Goal: Transaction & Acquisition: Book appointment/travel/reservation

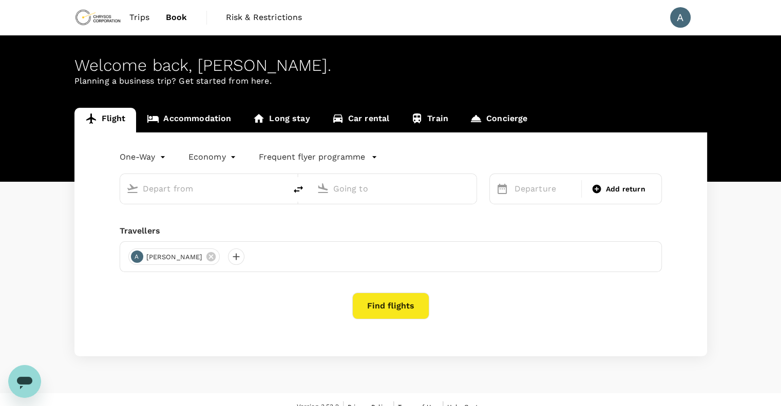
type input "roundtrip"
type input "Adelaide (ADL)"
type input "Nanjing Lukou Intl (NKG)"
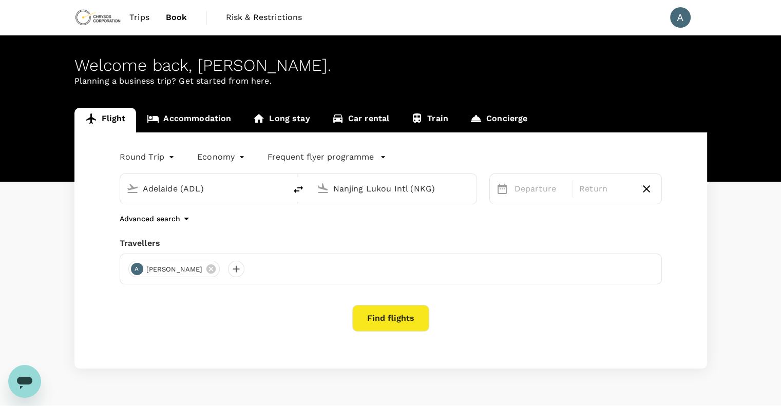
click at [417, 194] on input "Nanjing Lukou Intl (NKG)" at bounding box center [394, 189] width 122 height 16
click at [468, 188] on div "Nanjing Lukou Intl (NKG)" at bounding box center [401, 189] width 137 height 16
click at [458, 193] on div "Nanjing Lukou Intl (NKG)" at bounding box center [401, 189] width 137 height 16
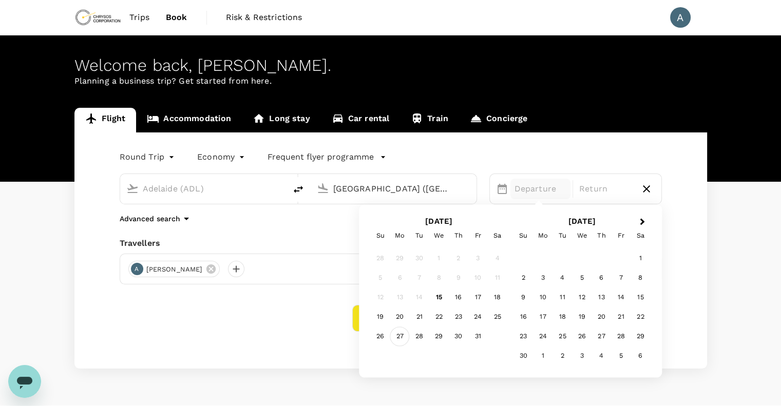
type input "[GEOGRAPHIC_DATA] ([GEOGRAPHIC_DATA])"
click at [398, 338] on div "27" at bounding box center [400, 337] width 20 height 20
click at [478, 342] on div "31" at bounding box center [478, 337] width 20 height 20
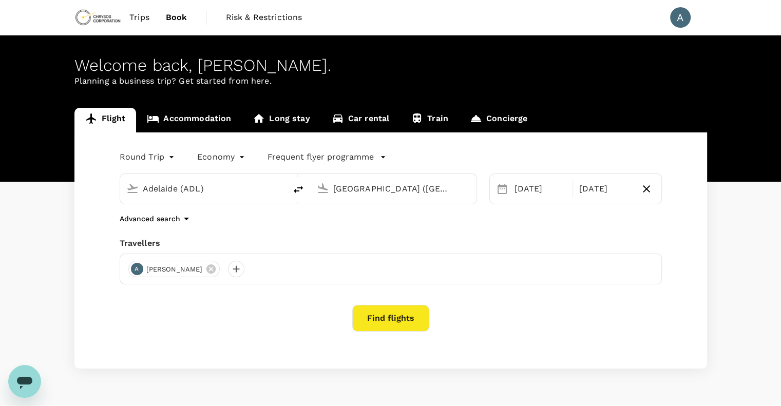
click at [384, 319] on button "Find flights" at bounding box center [390, 318] width 77 height 27
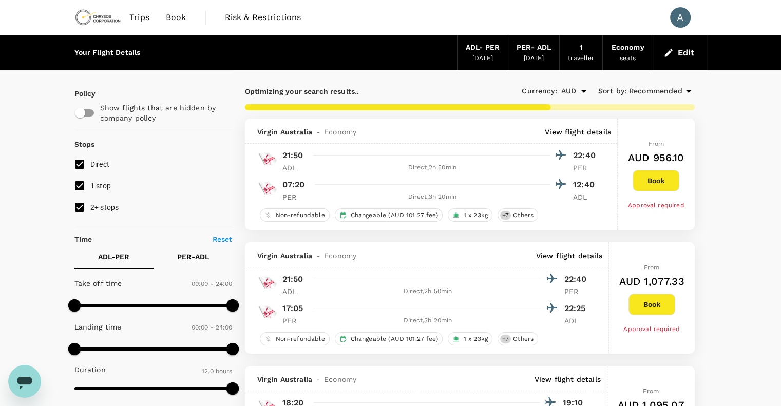
click at [80, 210] on input "2+ stops" at bounding box center [80, 208] width 22 height 22
checkbox input "false"
click at [81, 188] on input "1 stop" at bounding box center [80, 186] width 22 height 22
checkbox input "false"
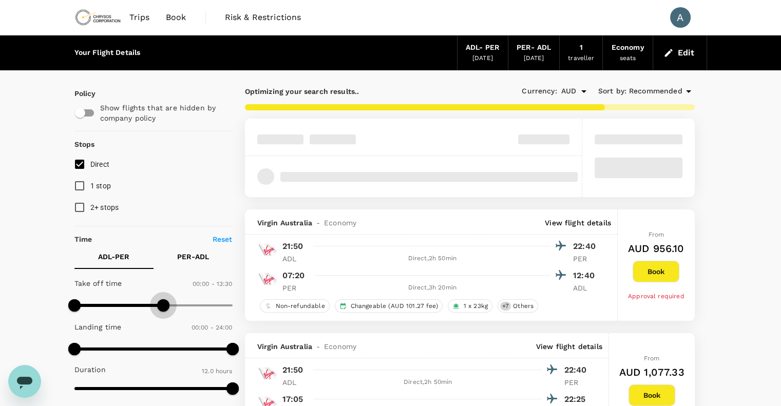
type input "690"
drag, startPoint x: 232, startPoint y: 303, endPoint x: 150, endPoint y: 300, distance: 81.7
click at [150, 300] on span at bounding box center [150, 305] width 12 height 12
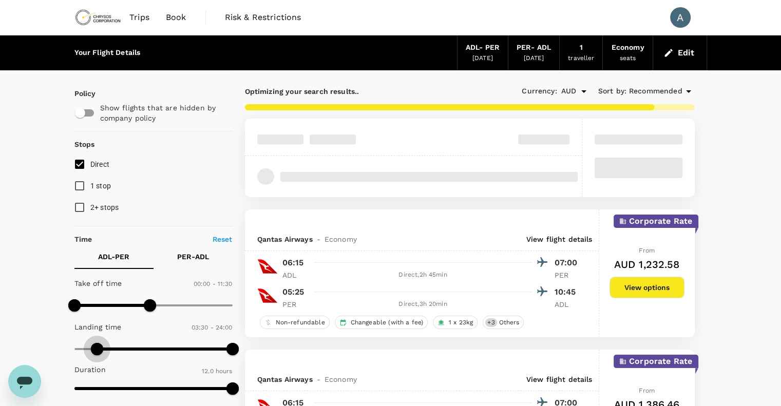
type input "0"
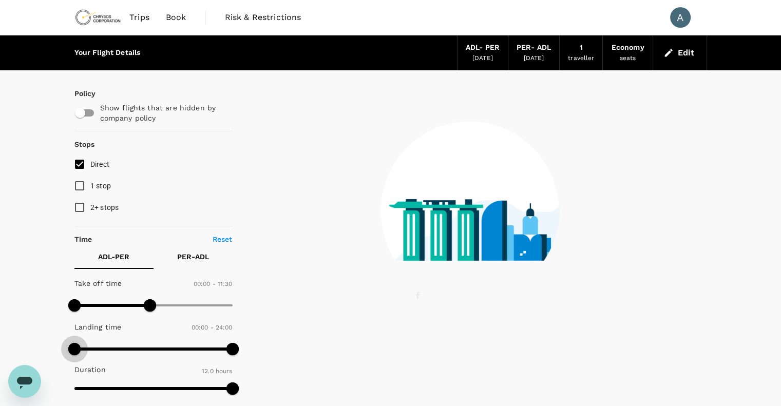
drag, startPoint x: 75, startPoint y: 347, endPoint x: 66, endPoint y: 347, distance: 8.7
click at [68, 347] on span at bounding box center [74, 349] width 12 height 12
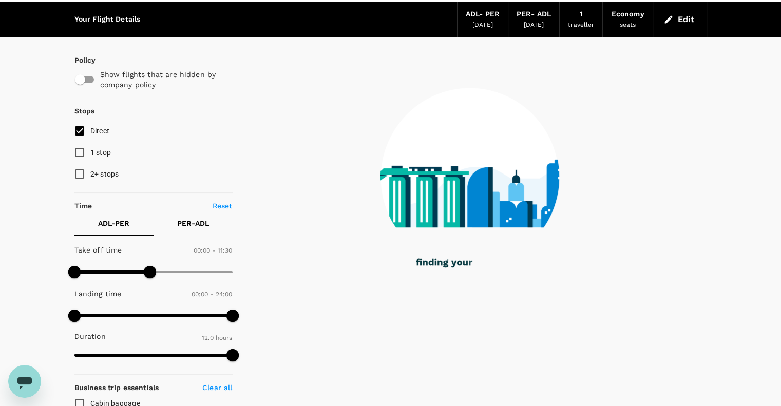
scroll to position [51, 0]
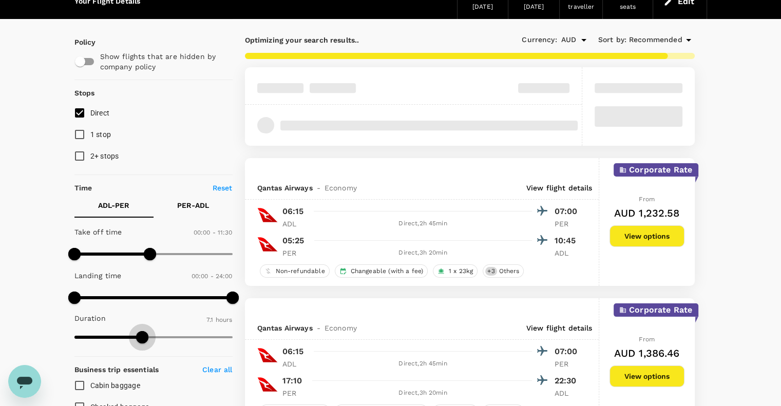
type input "419"
drag, startPoint x: 233, startPoint y: 337, endPoint x: 142, endPoint y: 337, distance: 91.4
click at [142, 337] on span at bounding box center [142, 337] width 12 height 12
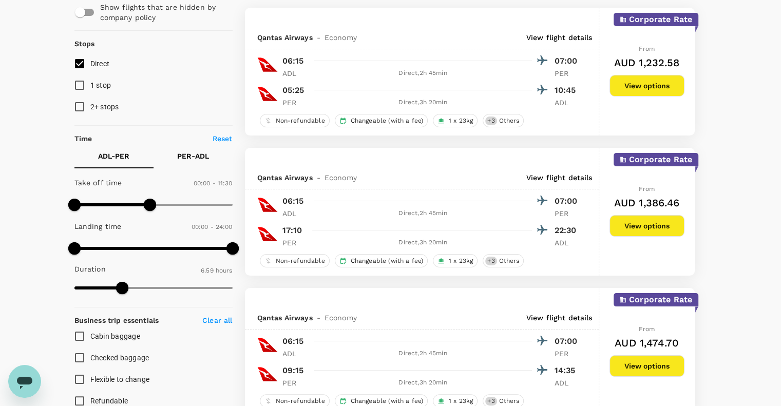
scroll to position [49, 0]
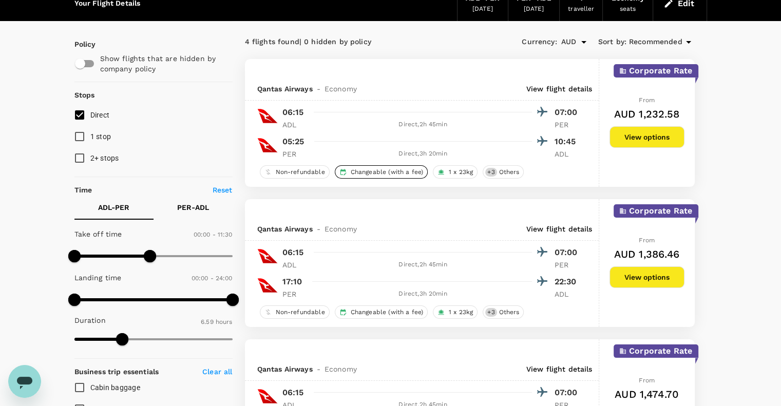
click at [399, 171] on span "Changeable (with a fee)" at bounding box center [387, 172] width 81 height 9
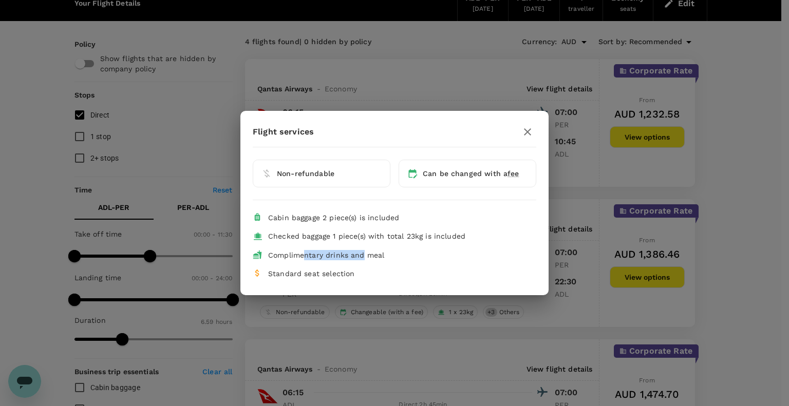
click at [362, 258] on span "Complimentary drinks and meal" at bounding box center [326, 255] width 116 height 8
click at [376, 256] on span "Complimentary drinks and meal" at bounding box center [326, 255] width 116 height 8
drag, startPoint x: 309, startPoint y: 271, endPoint x: 352, endPoint y: 271, distance: 43.1
click at [352, 271] on span "Standard seat selection" at bounding box center [311, 274] width 86 height 8
click at [339, 243] on li "Checked baggage 1 piece(s) with total 23kg is included" at bounding box center [394, 236] width 283 height 18
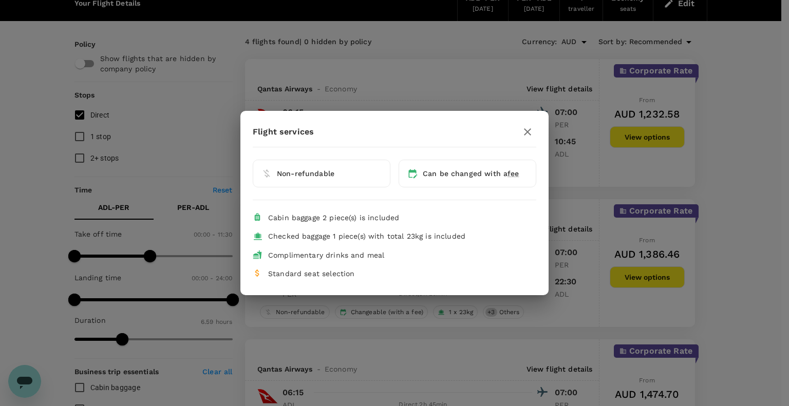
click at [537, 129] on div "Flight services Non-refundable Can be changed with a fee Cabin baggage 2 piece(…" at bounding box center [394, 202] width 308 height 159
click at [529, 129] on icon "button" at bounding box center [527, 132] width 12 height 12
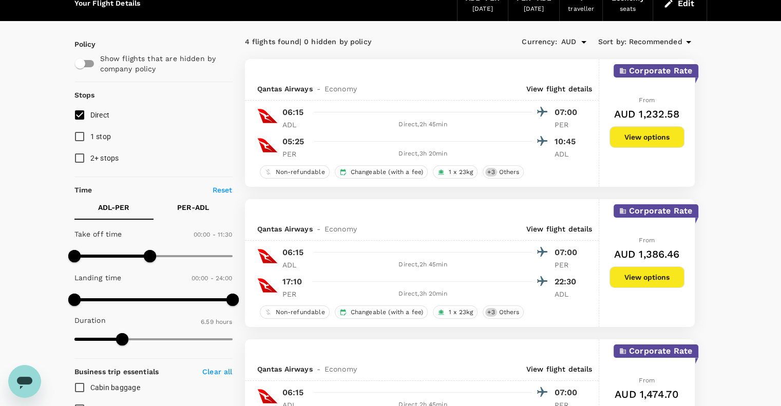
click at [191, 201] on button "PER - ADL" at bounding box center [192, 207] width 79 height 25
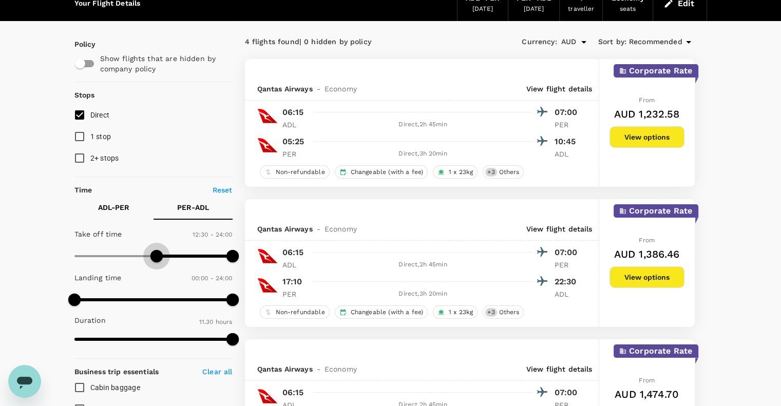
type input "840"
drag, startPoint x: 79, startPoint y: 256, endPoint x: 167, endPoint y: 254, distance: 88.3
click at [167, 254] on span at bounding box center [166, 256] width 12 height 12
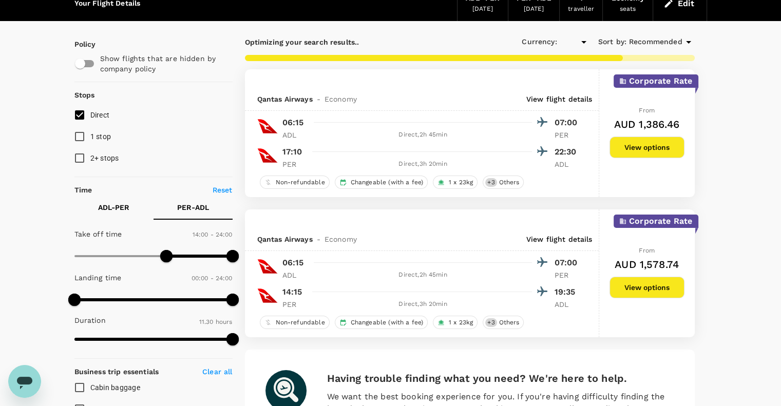
type input "AUD"
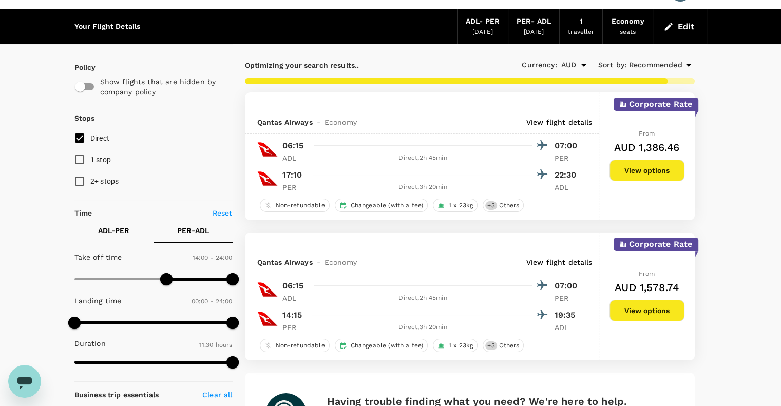
scroll to position [51, 0]
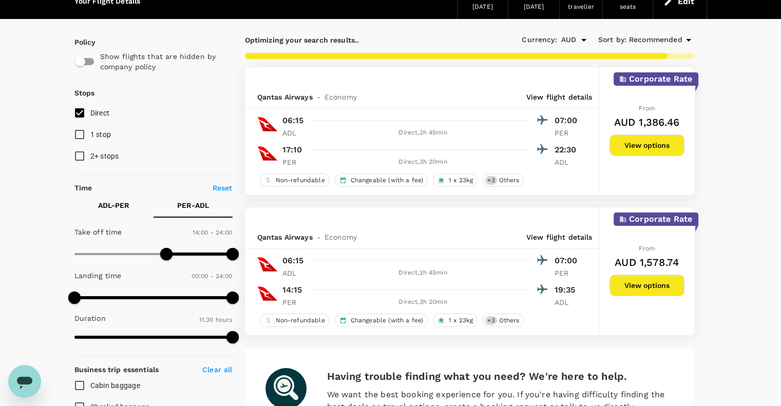
click at [125, 208] on p "ADL - PER" at bounding box center [113, 205] width 31 height 10
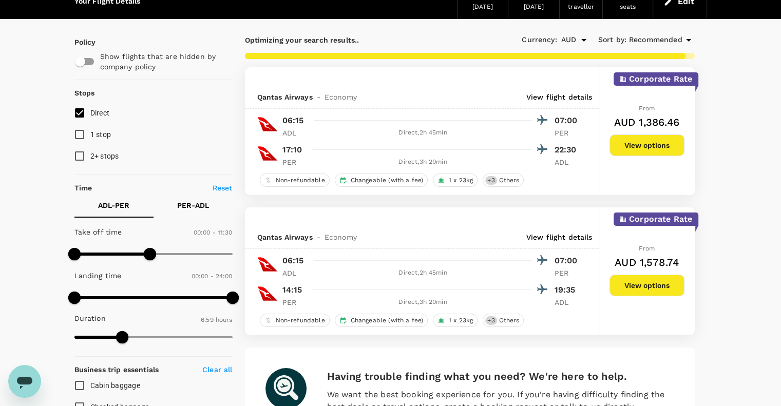
click at [202, 199] on button "PER - ADL" at bounding box center [192, 205] width 79 height 25
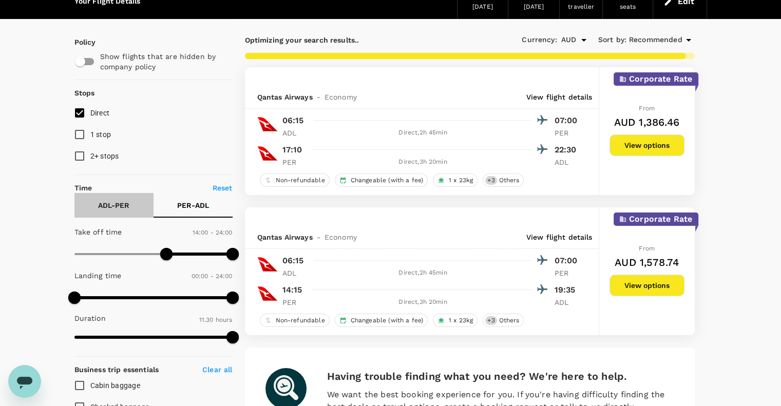
click at [123, 203] on p "ADL - PER" at bounding box center [113, 205] width 31 height 10
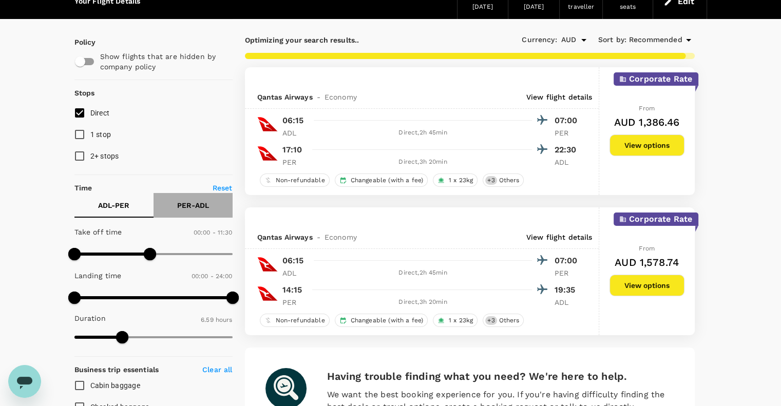
click at [212, 203] on button "PER - ADL" at bounding box center [192, 205] width 79 height 25
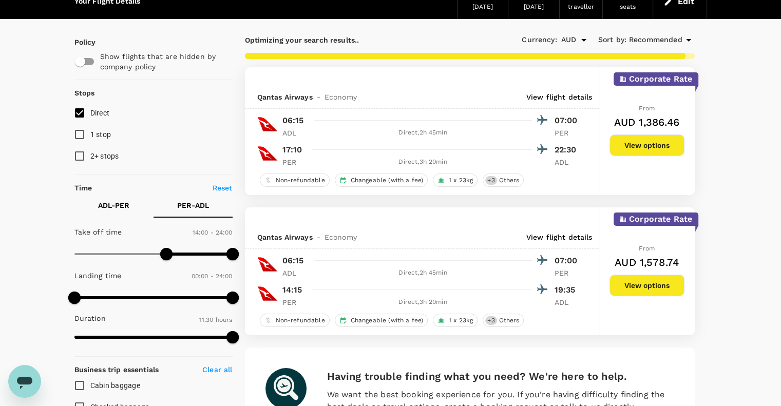
click at [114, 213] on button "ADL - PER" at bounding box center [113, 205] width 79 height 25
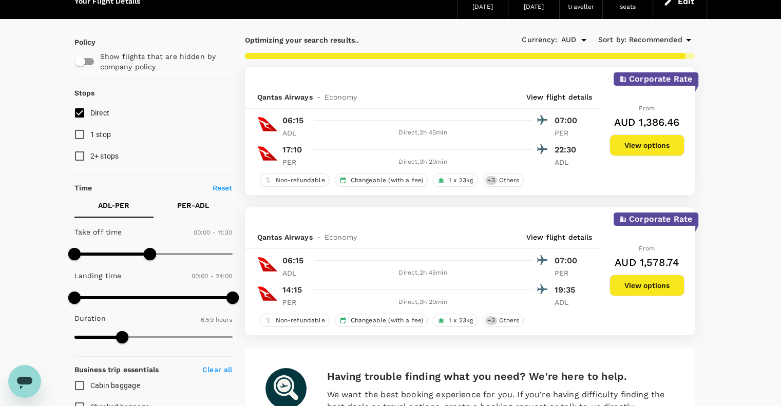
type input "935"
drag, startPoint x: 123, startPoint y: 340, endPoint x: 323, endPoint y: 354, distance: 201.2
click at [321, 355] on div "Policy Show flights that are hidden by company policy Stops Direct 1 stop 2+ st…" at bounding box center [390, 385] width 632 height 733
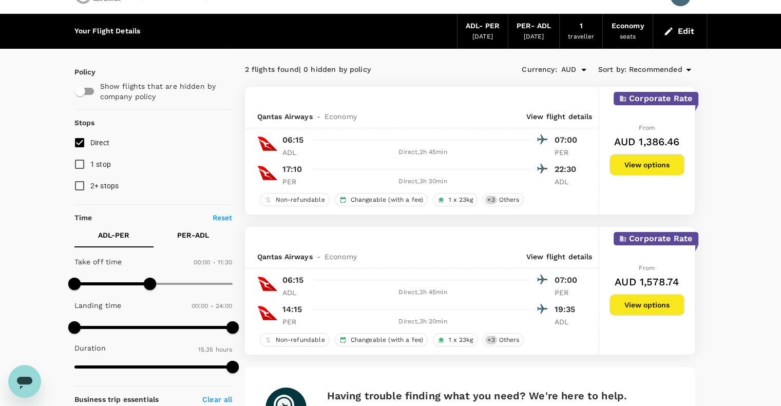
scroll to position [0, 0]
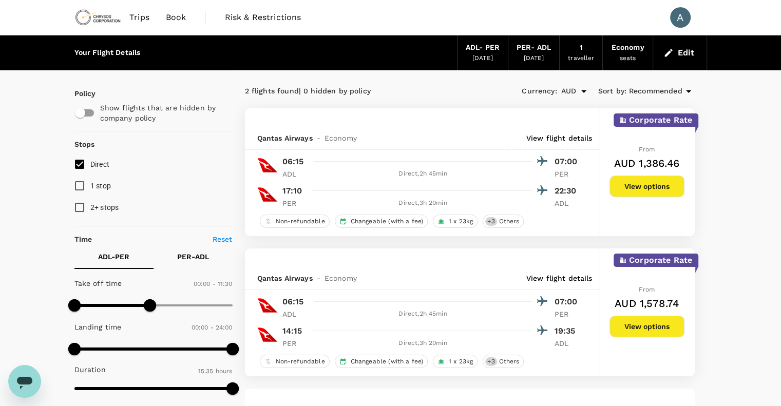
click at [484, 51] on div "ADL - PER" at bounding box center [483, 47] width 34 height 11
click at [680, 52] on button "Edit" at bounding box center [679, 53] width 37 height 16
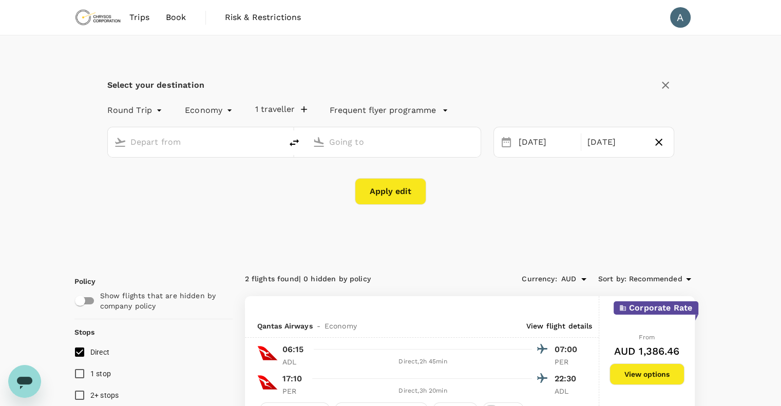
type input "Adelaide (ADL)"
type input "[GEOGRAPHIC_DATA] ([GEOGRAPHIC_DATA])"
click at [535, 143] on div "[DATE]" at bounding box center [546, 142] width 65 height 20
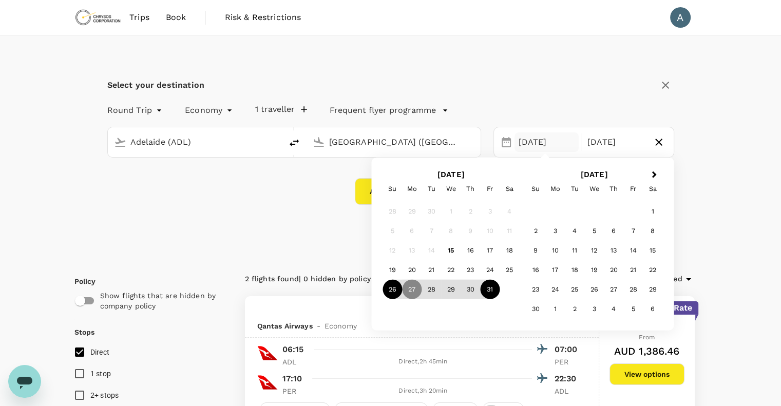
click at [394, 294] on div "26" at bounding box center [392, 290] width 20 height 20
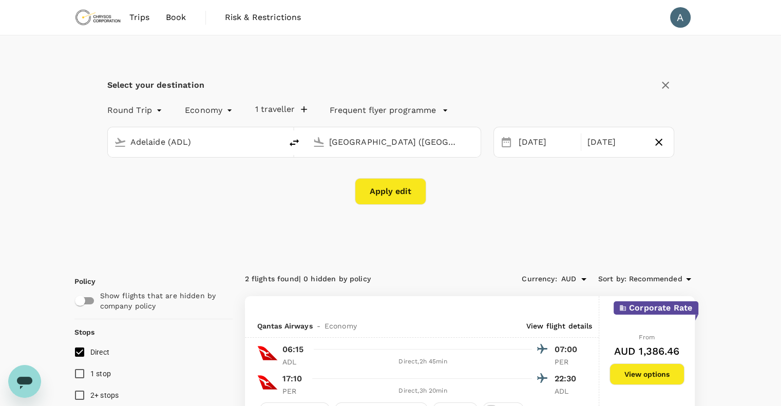
click at [396, 197] on button "Apply edit" at bounding box center [390, 191] width 71 height 27
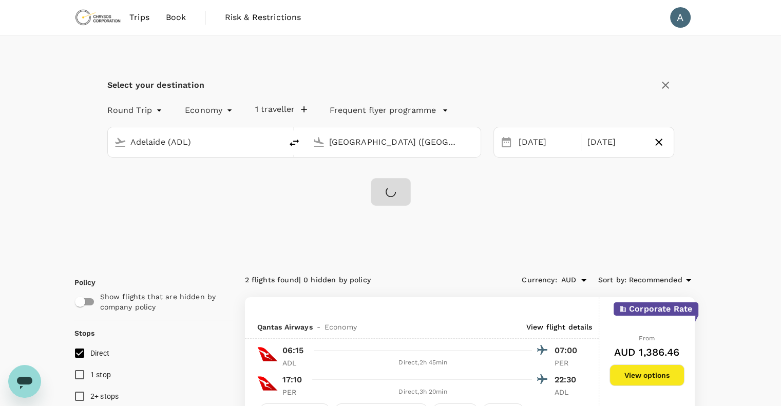
checkbox input "false"
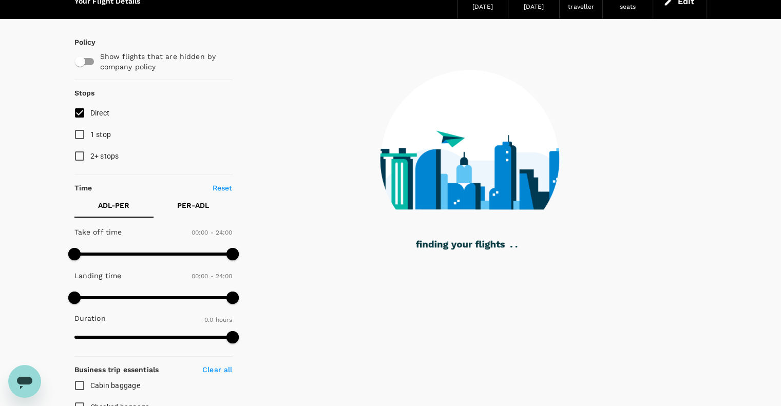
scroll to position [103, 0]
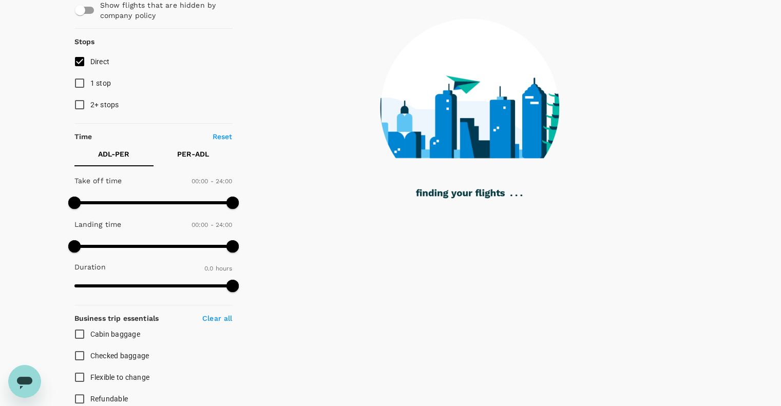
type input "760"
checkbox input "true"
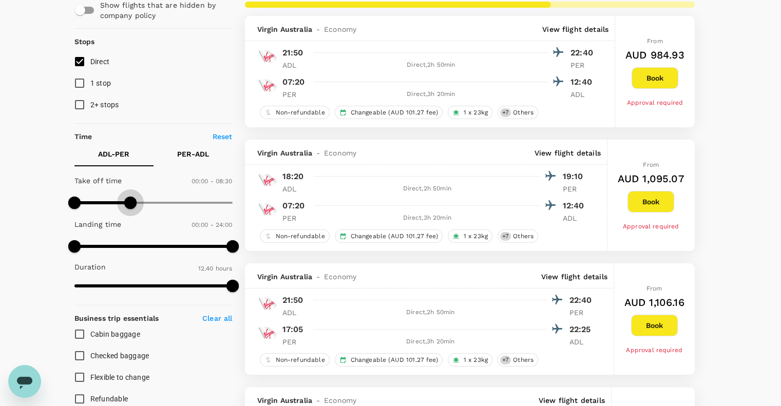
type input "540"
drag, startPoint x: 229, startPoint y: 205, endPoint x: 132, endPoint y: 202, distance: 97.6
click at [132, 202] on span at bounding box center [133, 203] width 12 height 12
click at [191, 158] on p "PER - ADL" at bounding box center [193, 154] width 32 height 10
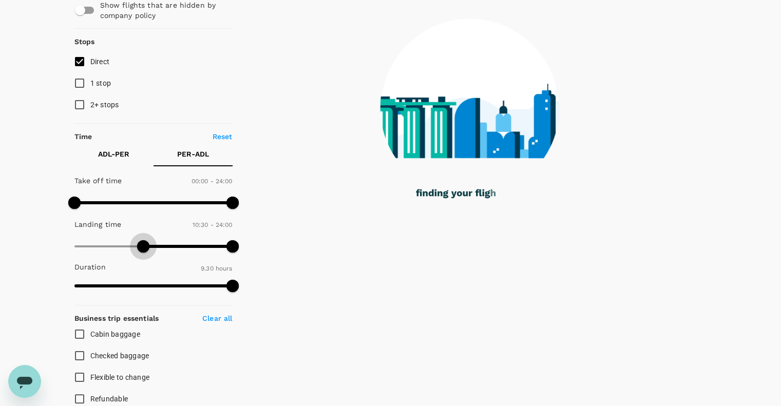
type input "960"
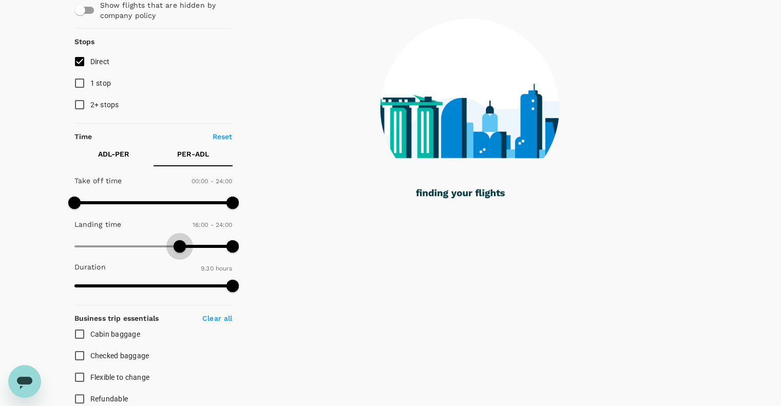
drag, startPoint x: 77, startPoint y: 243, endPoint x: 179, endPoint y: 248, distance: 101.8
click at [179, 248] on span at bounding box center [180, 246] width 12 height 12
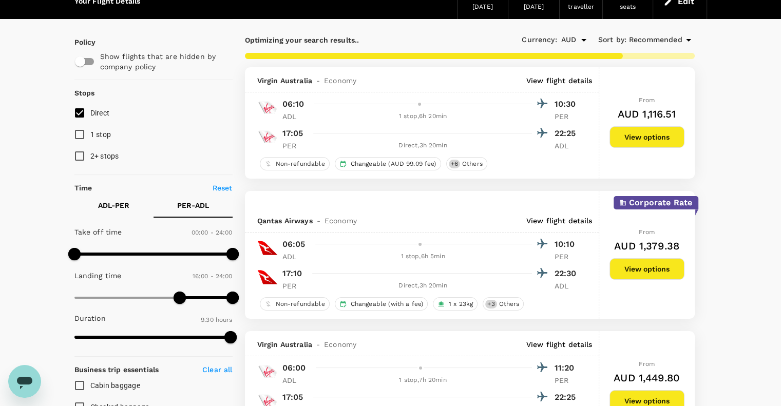
scroll to position [0, 0]
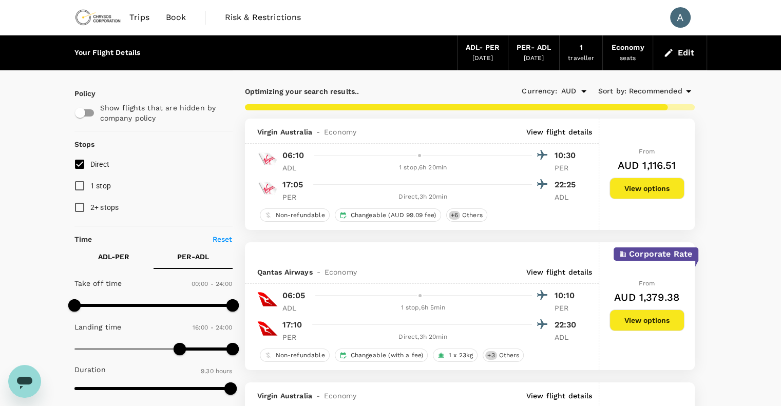
click at [99, 260] on p "ADL - PER" at bounding box center [113, 257] width 31 height 10
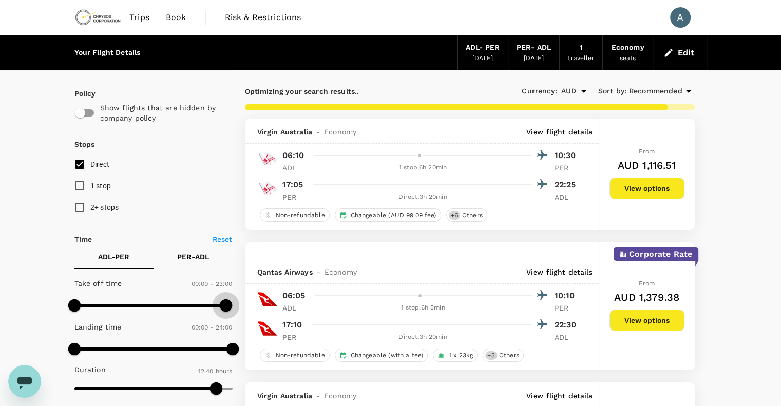
type input "1440"
drag, startPoint x: 130, startPoint y: 301, endPoint x: 273, endPoint y: 303, distance: 142.2
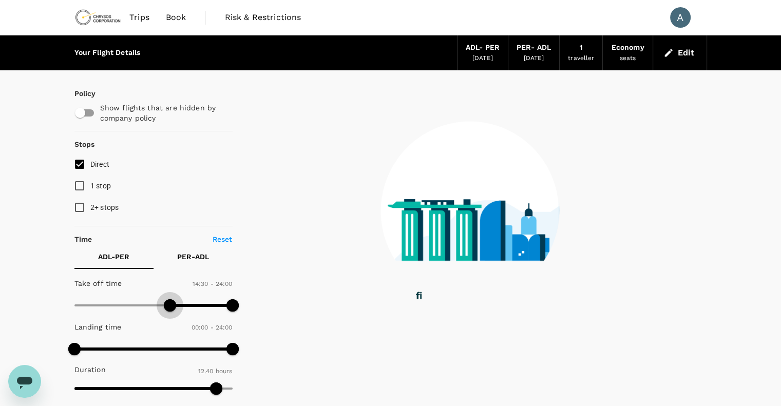
drag, startPoint x: 72, startPoint y: 303, endPoint x: 168, endPoint y: 314, distance: 97.1
click at [168, 312] on span at bounding box center [170, 305] width 12 height 12
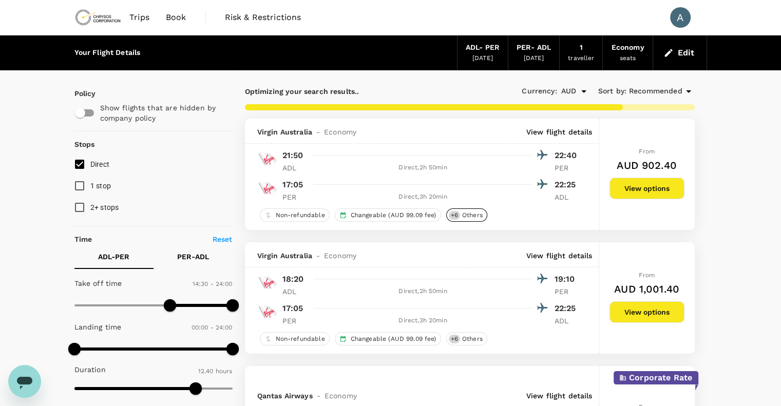
click at [456, 212] on span "+ 6" at bounding box center [454, 215] width 11 height 9
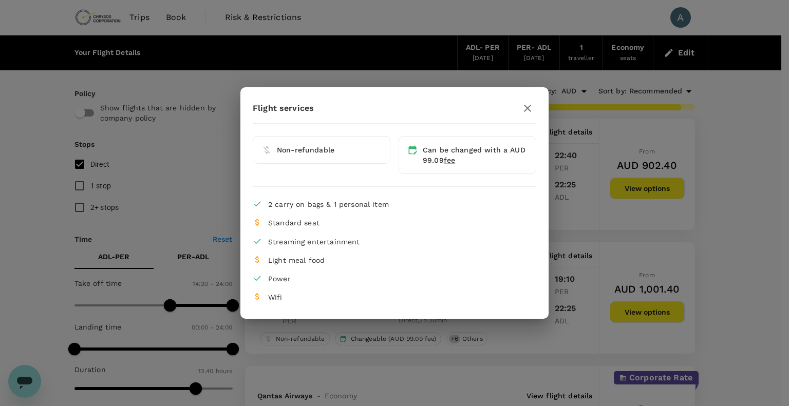
click at [526, 114] on icon "button" at bounding box center [527, 108] width 12 height 12
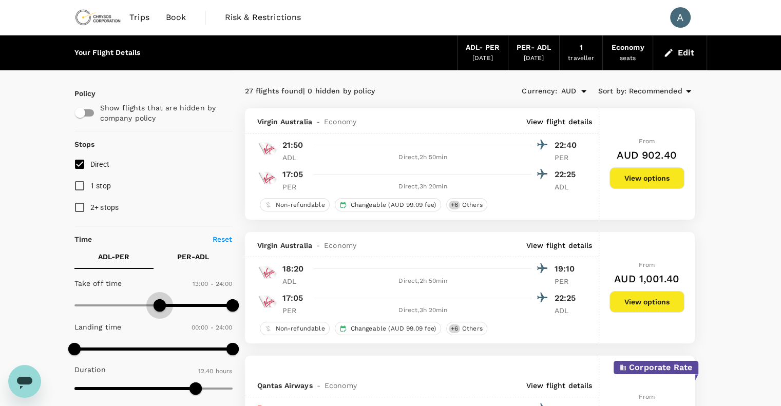
type input "750"
drag, startPoint x: 170, startPoint y: 304, endPoint x: 158, endPoint y: 305, distance: 12.4
click at [158, 305] on span at bounding box center [156, 305] width 12 height 12
type input "1200"
drag, startPoint x: 226, startPoint y: 305, endPoint x: 206, endPoint y: 305, distance: 20.5
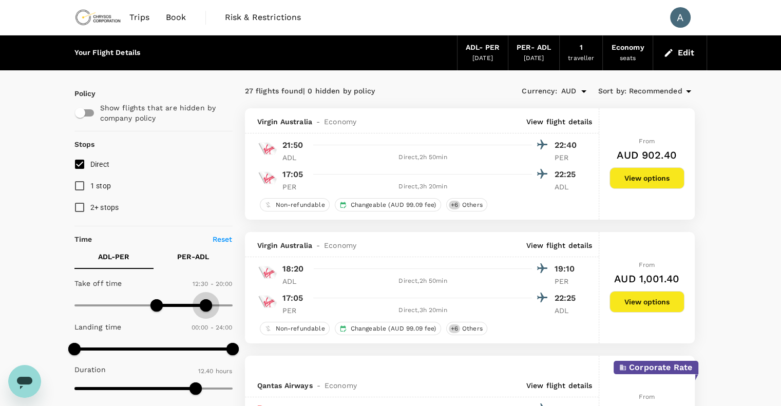
click at [206, 305] on span at bounding box center [206, 305] width 12 height 12
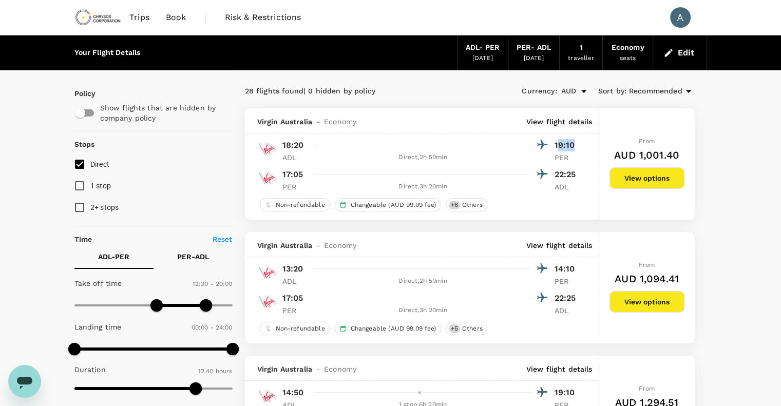
drag, startPoint x: 556, startPoint y: 146, endPoint x: 571, endPoint y: 146, distance: 14.9
click at [571, 146] on p "19:10" at bounding box center [567, 145] width 26 height 12
click at [556, 160] on p "PER" at bounding box center [567, 157] width 26 height 10
drag, startPoint x: 556, startPoint y: 152, endPoint x: 549, endPoint y: 156, distance: 8.3
click at [549, 156] on div "ADL Direct , 2h 50min PER" at bounding box center [431, 157] width 298 height 10
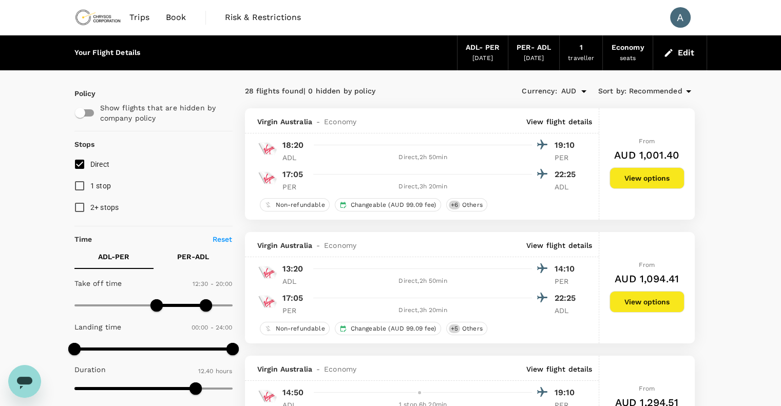
click at [689, 49] on button "Edit" at bounding box center [679, 53] width 37 height 16
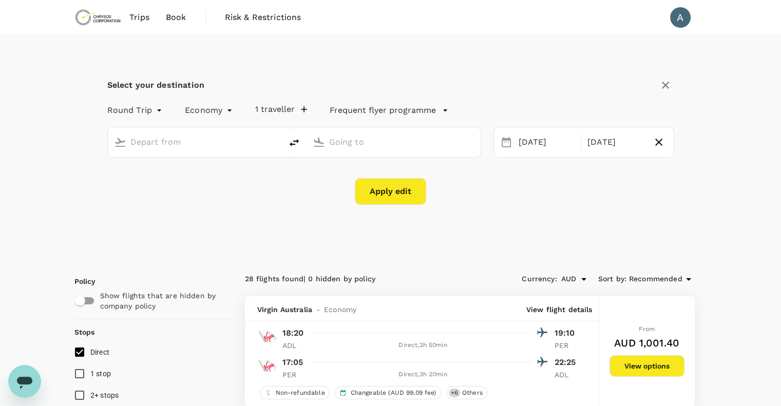
type input "Adelaide (ADL)"
type input "[GEOGRAPHIC_DATA] ([GEOGRAPHIC_DATA])"
click at [546, 138] on div "[DATE]" at bounding box center [546, 142] width 65 height 20
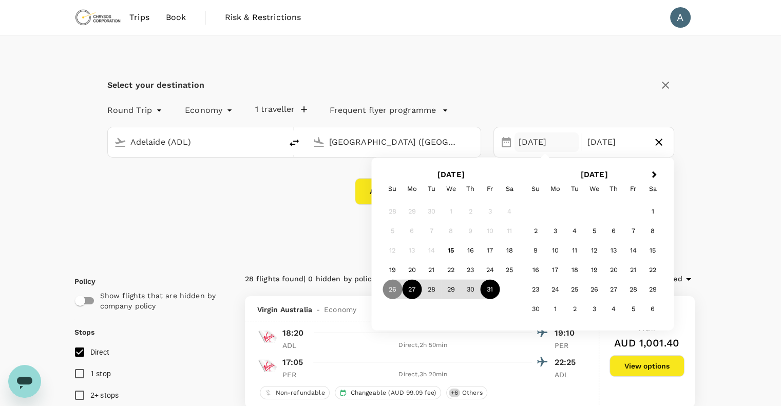
click at [408, 289] on div "27" at bounding box center [412, 290] width 20 height 20
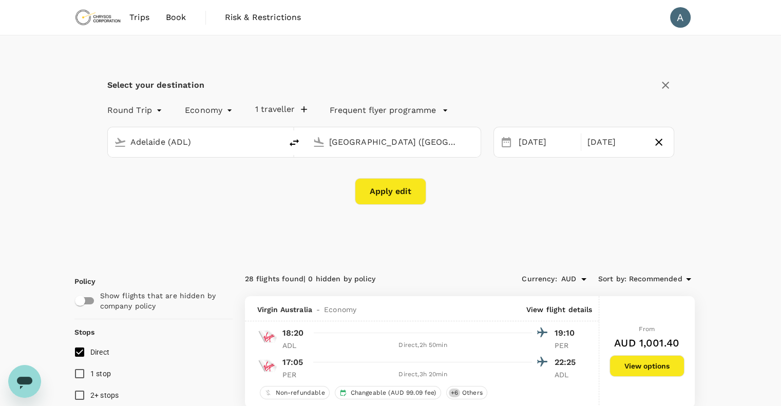
click at [363, 189] on button "Apply edit" at bounding box center [390, 191] width 71 height 27
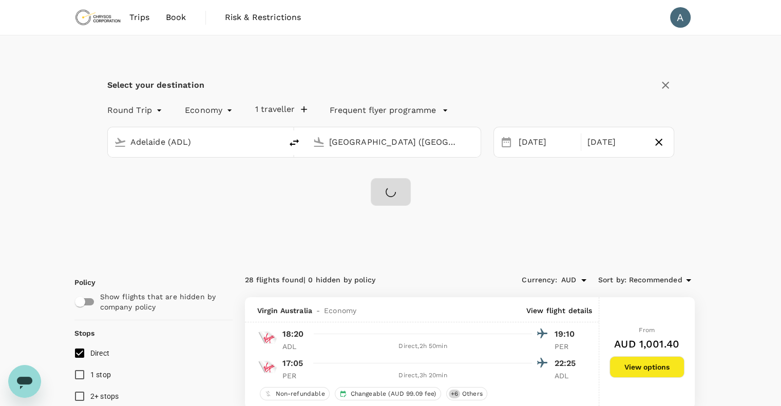
checkbox input "false"
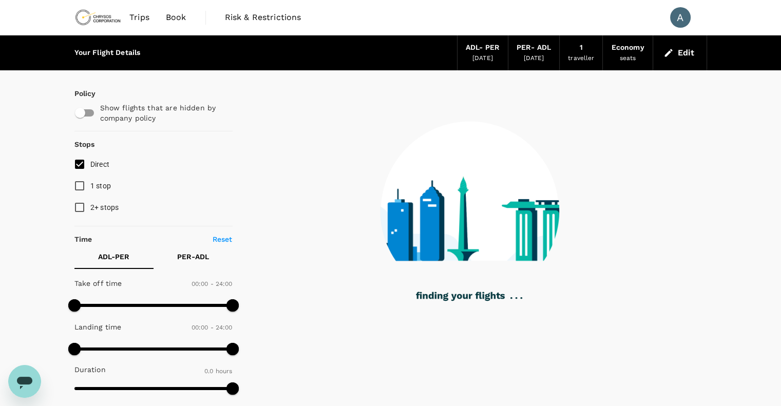
type input "720"
checkbox input "true"
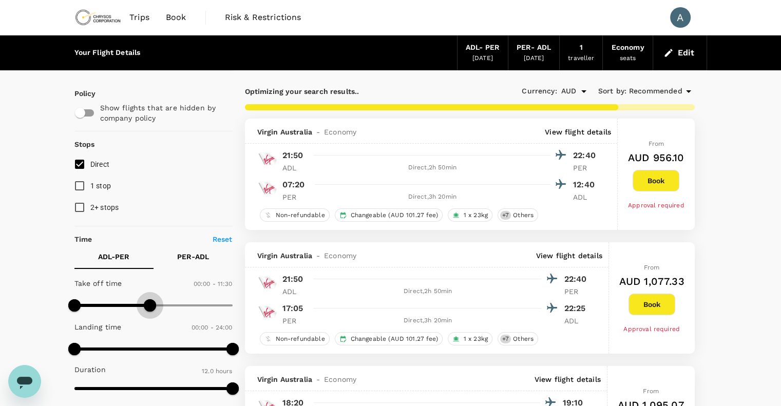
type input "660"
drag, startPoint x: 235, startPoint y: 309, endPoint x: 146, endPoint y: 307, distance: 89.3
click at [146, 307] on span at bounding box center [147, 305] width 12 height 12
click at [203, 256] on p "PER - ADL" at bounding box center [193, 257] width 32 height 10
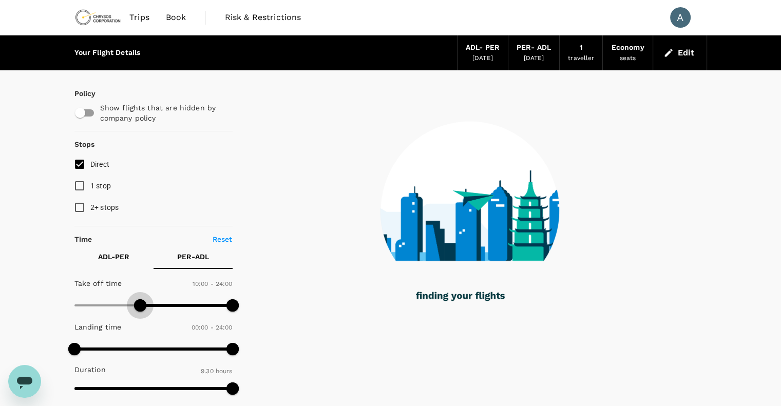
type input "660"
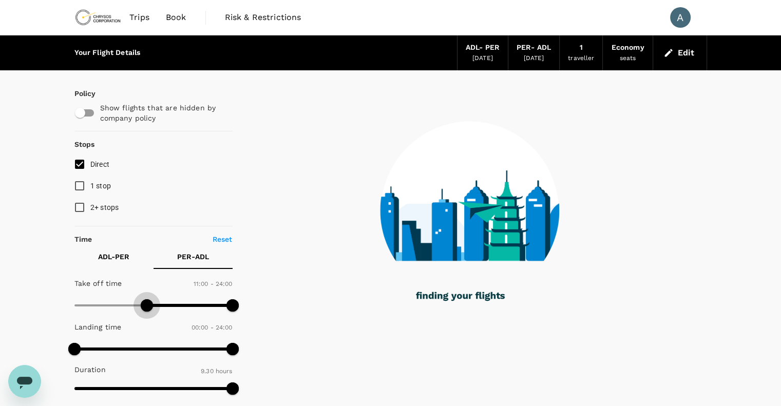
drag, startPoint x: 74, startPoint y: 302, endPoint x: 146, endPoint y: 305, distance: 71.9
click at [146, 305] on span at bounding box center [147, 305] width 12 height 12
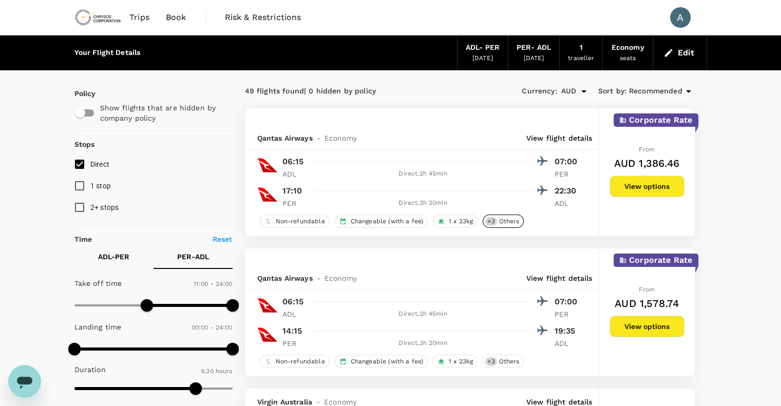
click at [507, 225] on span "Others" at bounding box center [509, 221] width 29 height 9
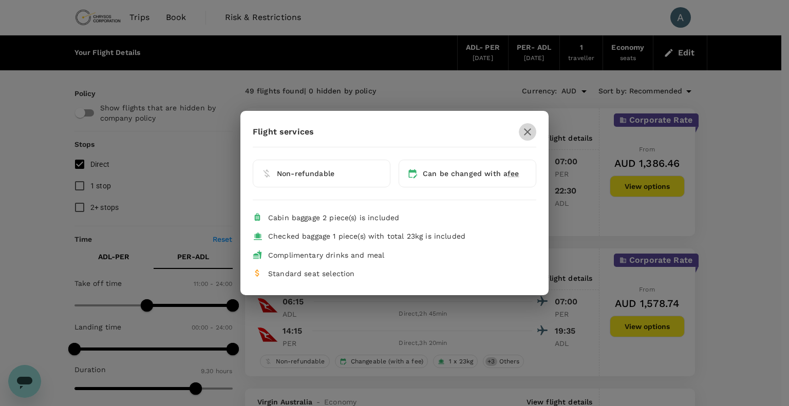
click at [527, 135] on icon "button" at bounding box center [527, 132] width 12 height 12
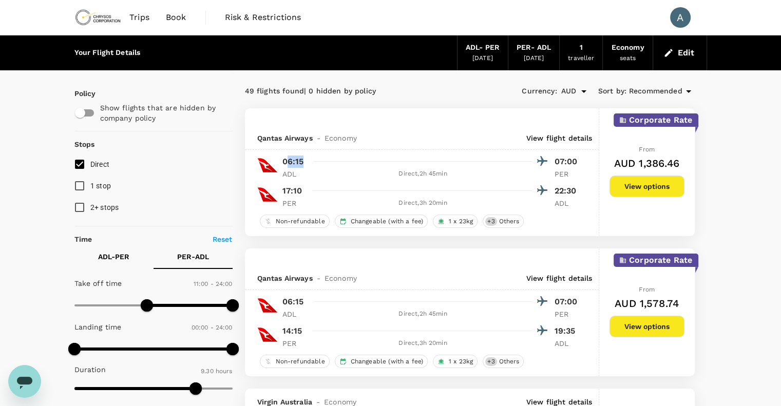
drag, startPoint x: 287, startPoint y: 162, endPoint x: 303, endPoint y: 163, distance: 15.9
click at [303, 163] on div "06:15 07:00" at bounding box center [431, 161] width 298 height 15
click at [320, 164] on div at bounding box center [429, 161] width 238 height 15
click at [85, 164] on input "Direct" at bounding box center [80, 164] width 22 height 22
click at [84, 164] on input "Direct" at bounding box center [80, 164] width 22 height 22
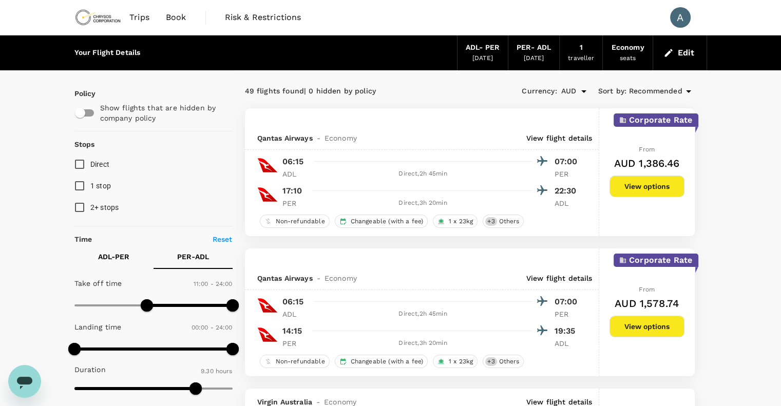
checkbox input "true"
click at [675, 190] on button "View options" at bounding box center [646, 187] width 75 height 22
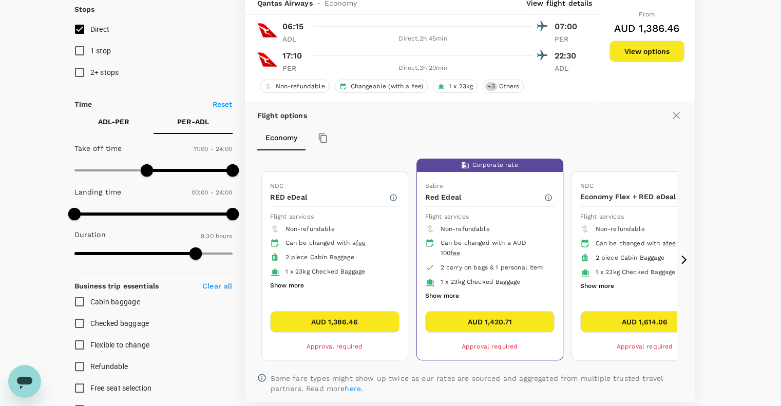
scroll to position [160, 0]
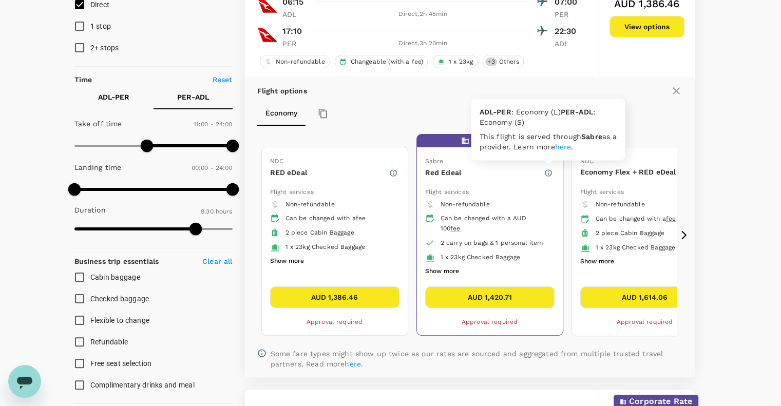
click at [571, 146] on link "here" at bounding box center [563, 147] width 16 height 8
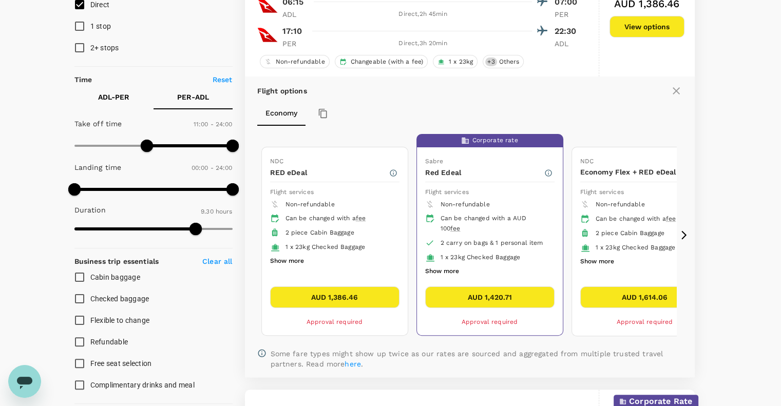
click at [448, 271] on button "Show more" at bounding box center [442, 271] width 34 height 13
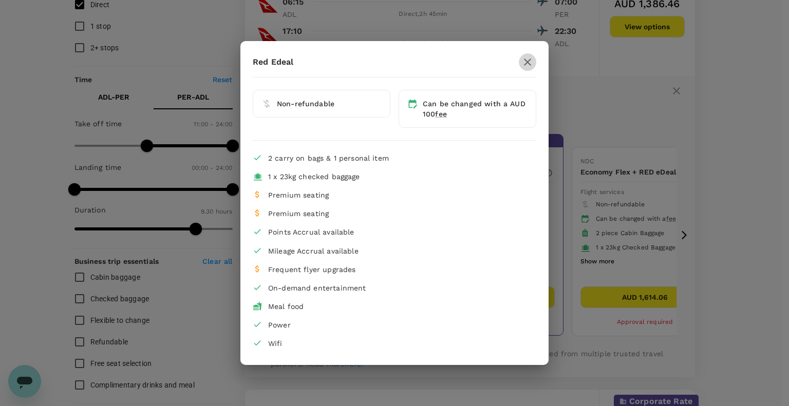
click at [531, 63] on icon "button" at bounding box center [527, 62] width 12 height 12
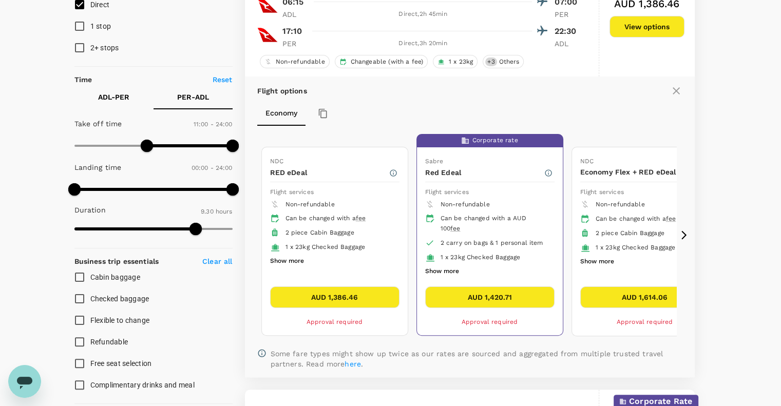
click at [296, 259] on button "Show more" at bounding box center [287, 261] width 34 height 13
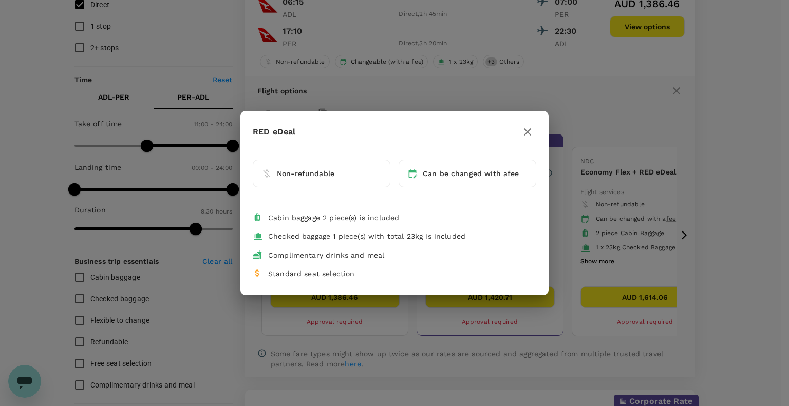
click at [535, 129] on button "button" at bounding box center [526, 131] width 17 height 17
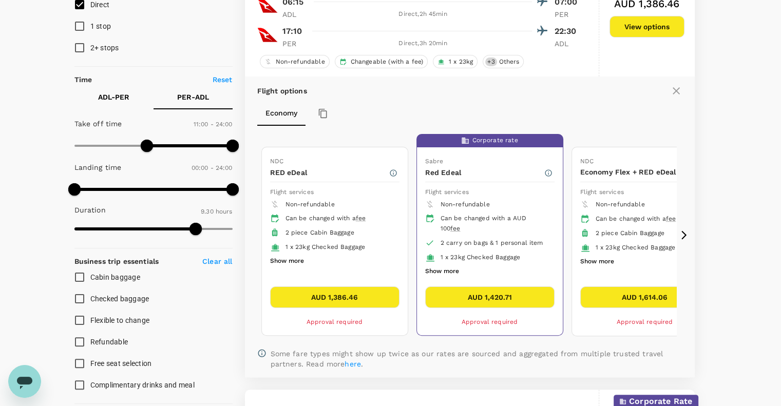
click at [455, 270] on button "Show more" at bounding box center [442, 271] width 34 height 13
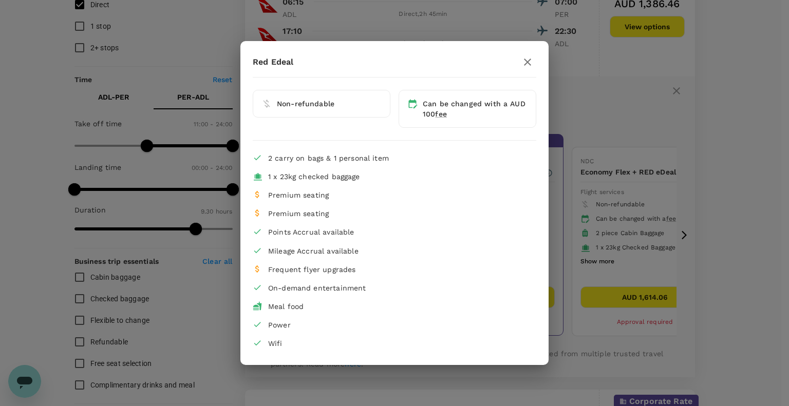
click at [530, 65] on icon "button" at bounding box center [527, 62] width 12 height 12
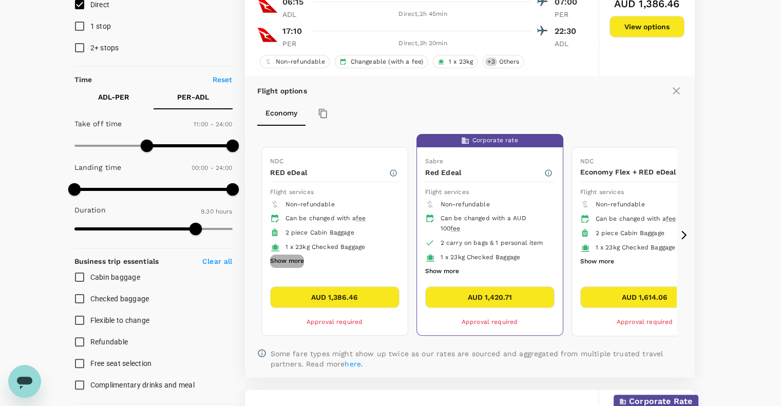
click at [285, 258] on button "Show more" at bounding box center [287, 261] width 34 height 13
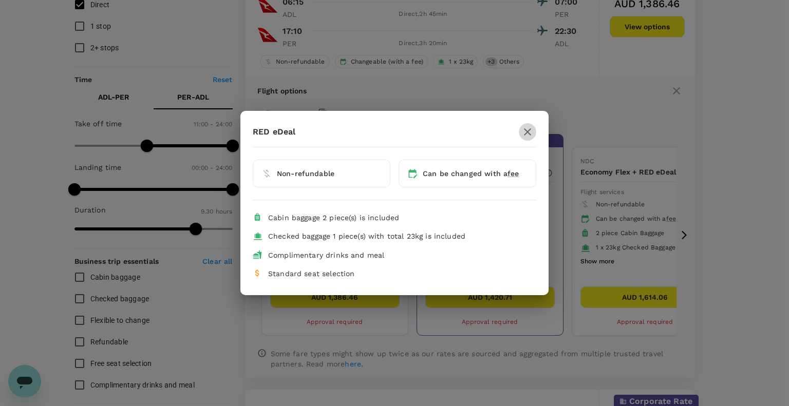
click at [528, 134] on icon "button" at bounding box center [527, 131] width 7 height 7
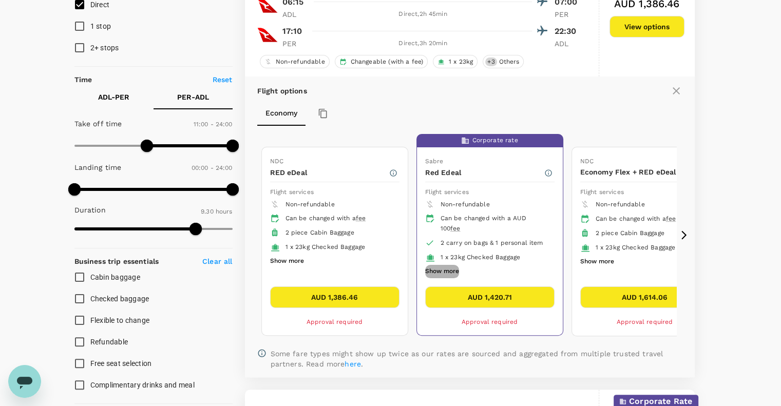
click at [458, 270] on button "Show more" at bounding box center [442, 271] width 34 height 13
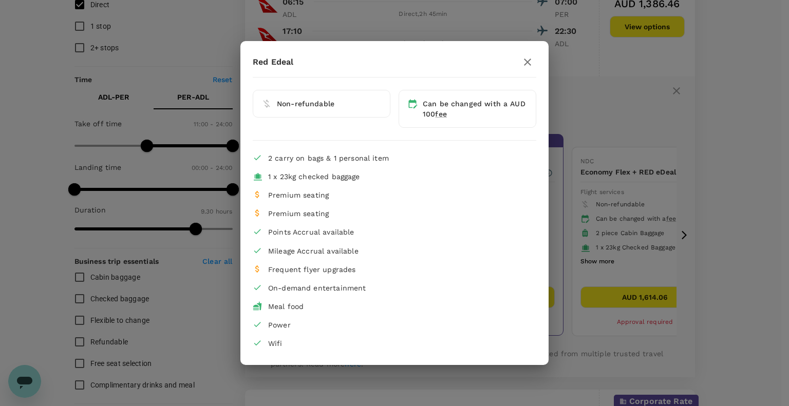
click at [529, 64] on icon "button" at bounding box center [527, 62] width 7 height 7
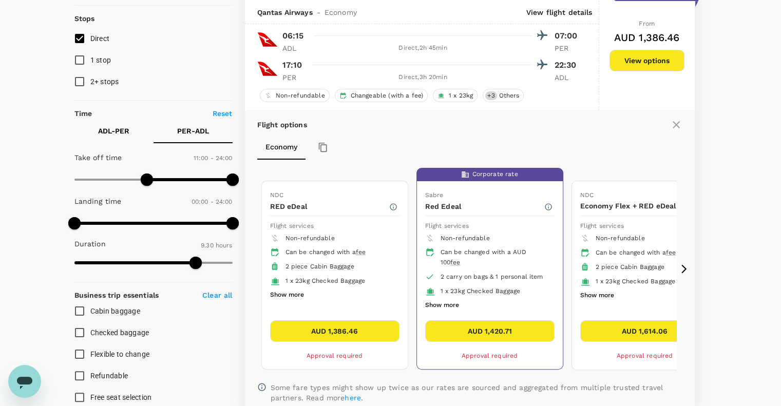
scroll to position [108, 0]
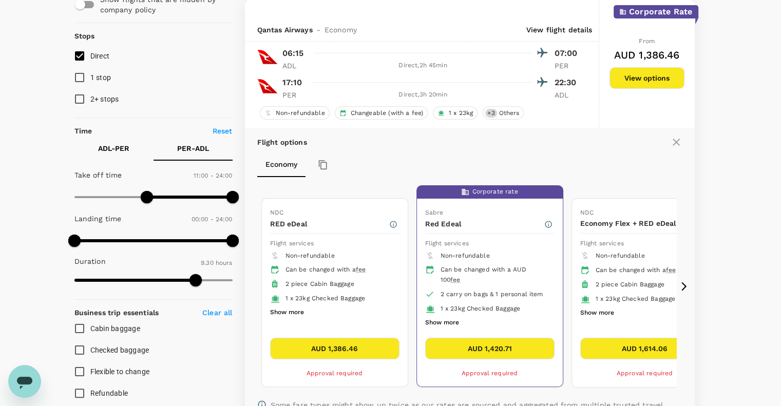
click at [295, 306] on button "Show more" at bounding box center [287, 312] width 34 height 13
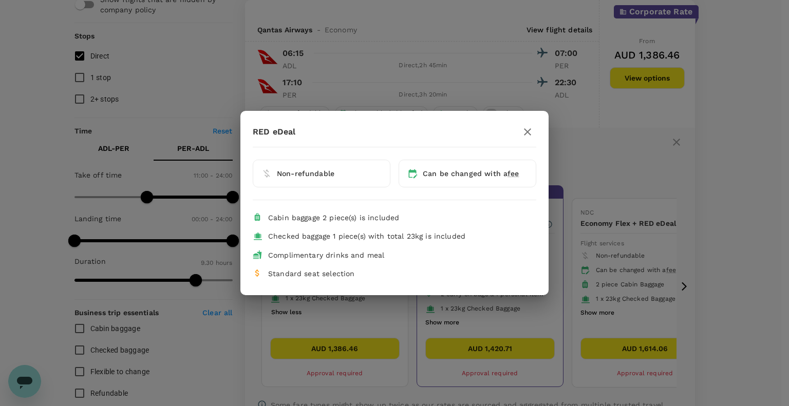
click at [529, 130] on icon "button" at bounding box center [527, 131] width 7 height 7
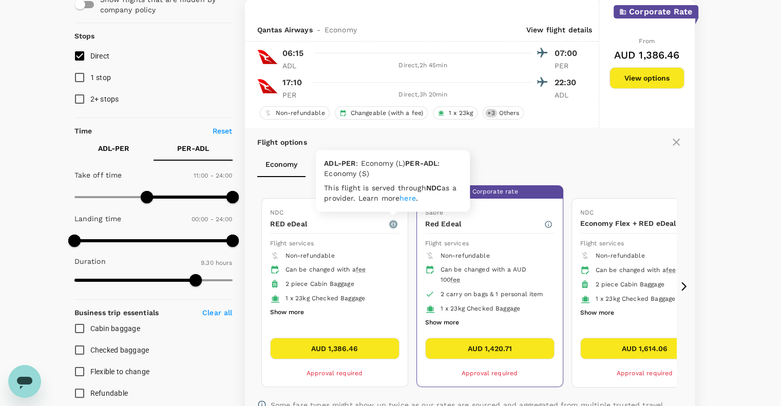
click at [392, 224] on icon "button" at bounding box center [393, 224] width 8 height 8
click at [410, 199] on link "here" at bounding box center [407, 198] width 16 height 8
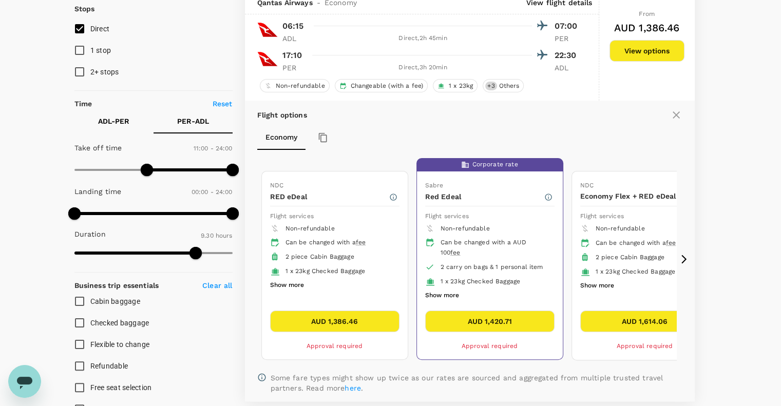
scroll to position [160, 0]
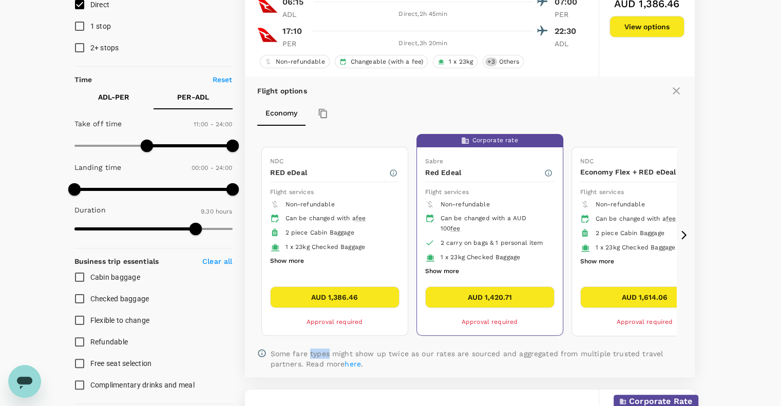
drag, startPoint x: 310, startPoint y: 349, endPoint x: 329, endPoint y: 349, distance: 19.0
click at [329, 349] on p "Some fare types might show up twice as our rates are sourced and aggregated fro…" at bounding box center [477, 359] width 412 height 21
click at [352, 349] on p "Some fare types might show up twice as our rates are sourced and aggregated fro…" at bounding box center [477, 359] width 412 height 21
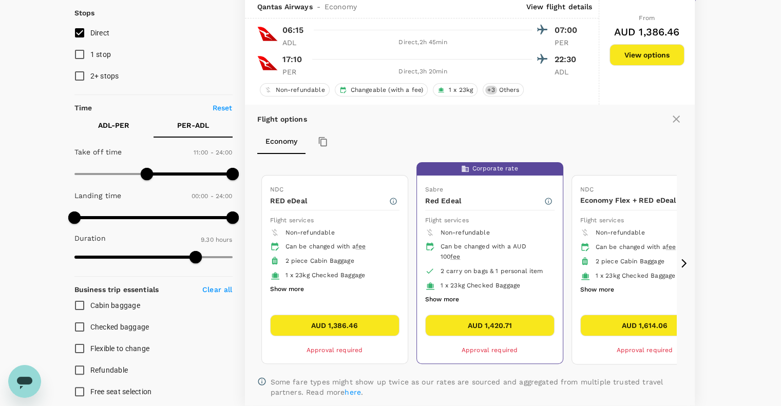
scroll to position [108, 0]
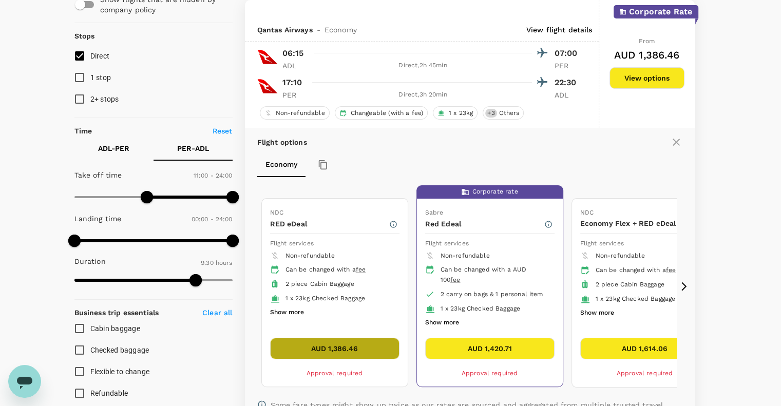
click at [361, 345] on button "AUD 1,386.46" at bounding box center [334, 349] width 129 height 22
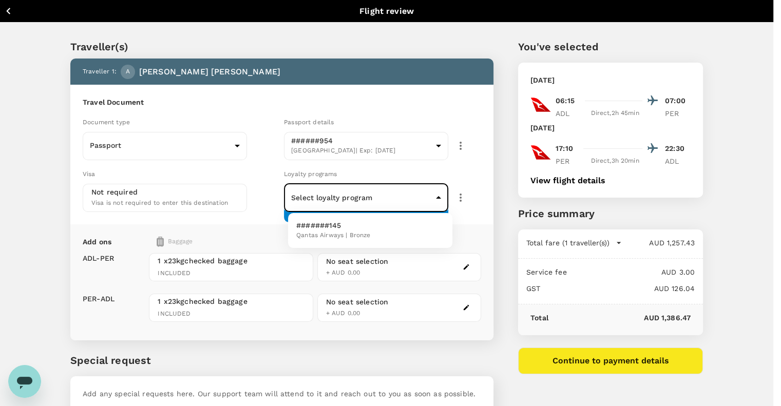
click at [433, 190] on body "Back to flight results Flight review Traveller(s) Traveller 1 : A [PERSON_NAME]…" at bounding box center [390, 236] width 781 height 472
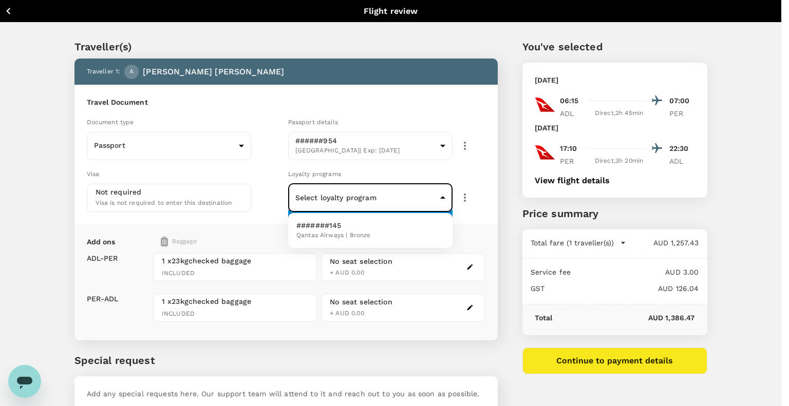
click at [376, 237] on li "#######145 Qantas Airways | Bronze" at bounding box center [370, 230] width 164 height 27
type input "5d1d8784-a538-4ad3-910b-6743e73f0cca"
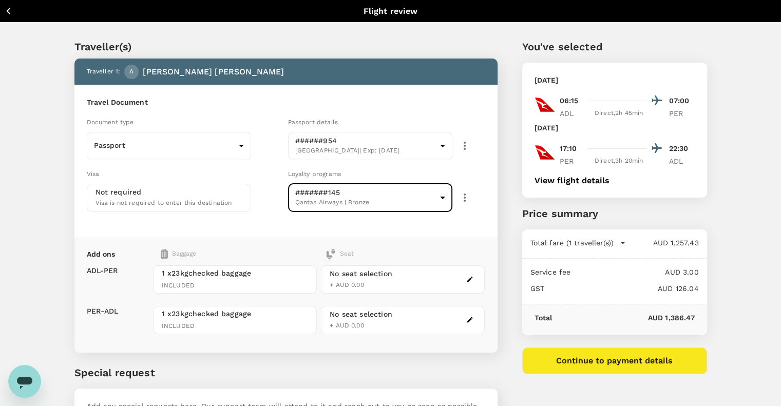
click at [465, 196] on icon "button" at bounding box center [464, 197] width 12 height 12
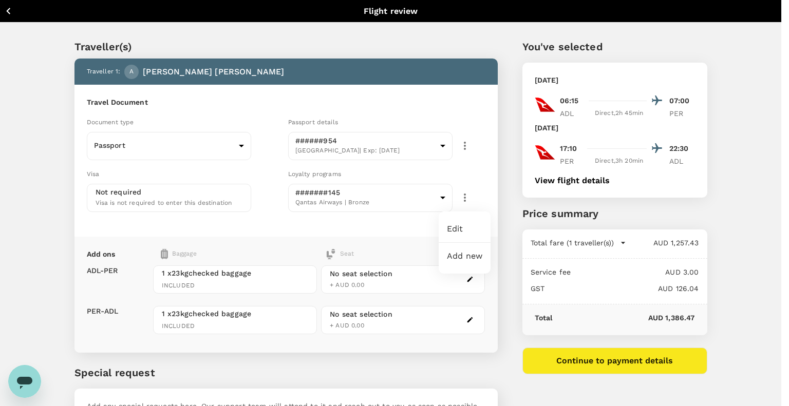
click at [469, 232] on li "Edit" at bounding box center [464, 229] width 52 height 18
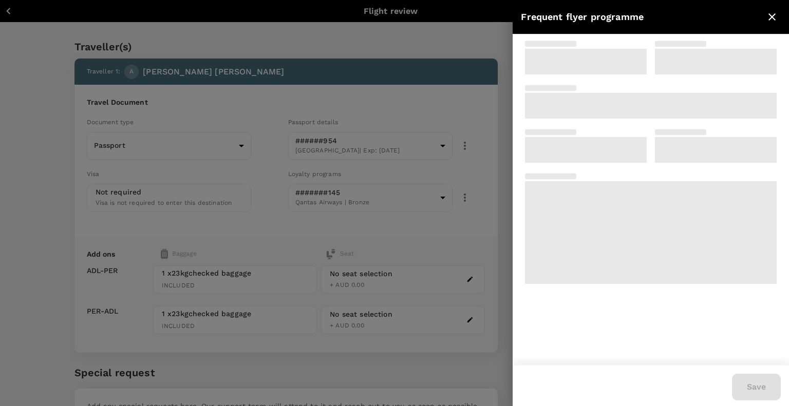
type input "1962514145"
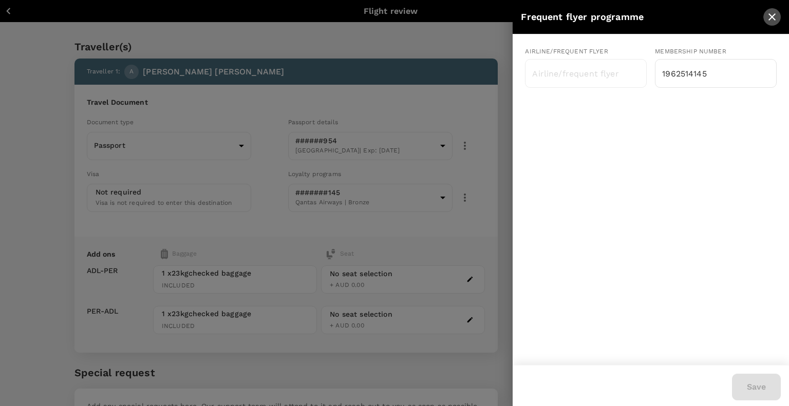
click at [768, 16] on icon "close" at bounding box center [771, 17] width 12 height 12
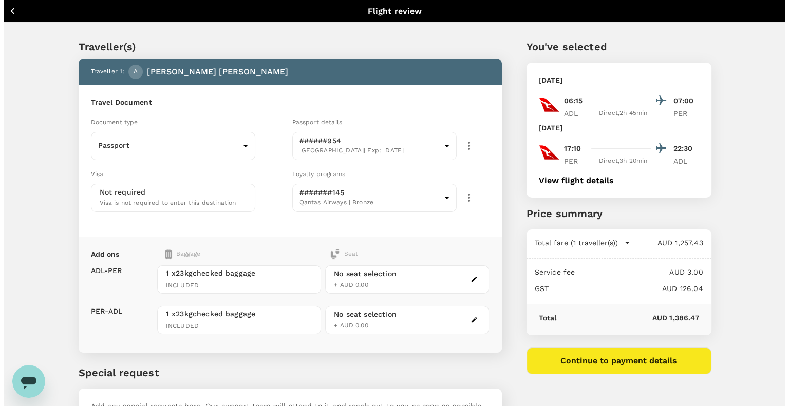
scroll to position [51, 0]
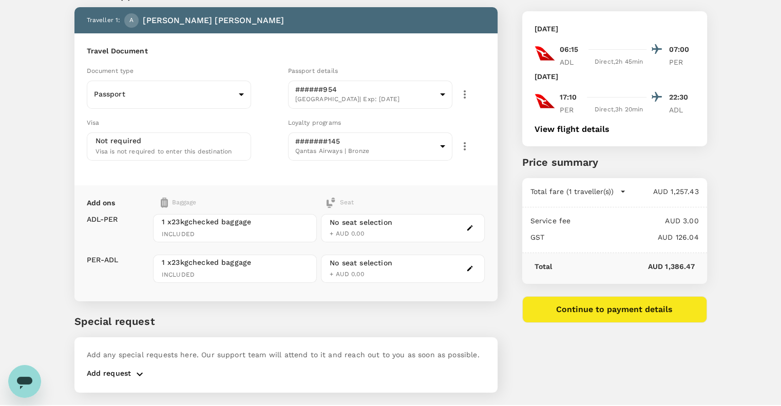
click at [372, 223] on div "No seat selection" at bounding box center [361, 222] width 63 height 11
click at [472, 227] on icon "button" at bounding box center [469, 227] width 7 height 7
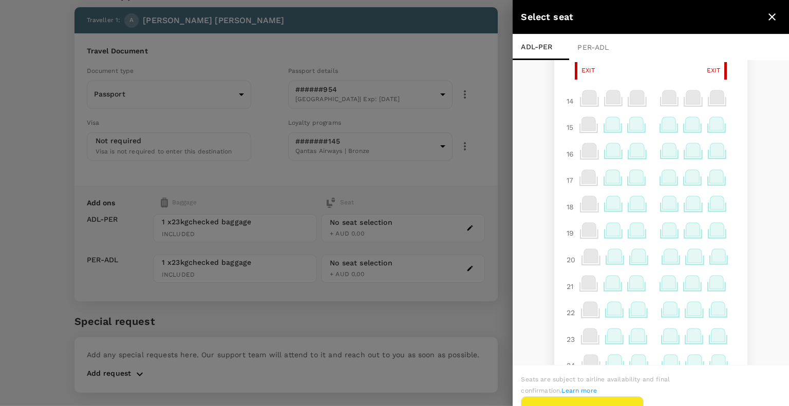
scroll to position [308, 0]
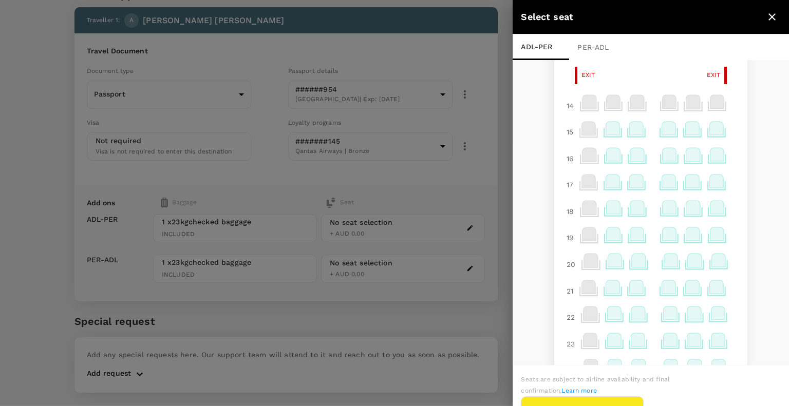
click at [635, 293] on icon at bounding box center [636, 286] width 14 height 13
click at [755, 204] on div "4 5 6 7 8 9 10 11 12 Exit Exit 13 Exit Exit 14 15 16 17 18 19 20 21 22 23 24 25…" at bounding box center [650, 213] width 276 height 306
click at [631, 266] on icon at bounding box center [638, 260] width 14 height 13
click at [630, 287] on icon at bounding box center [636, 286] width 14 height 13
click at [633, 291] on icon at bounding box center [636, 286] width 14 height 13
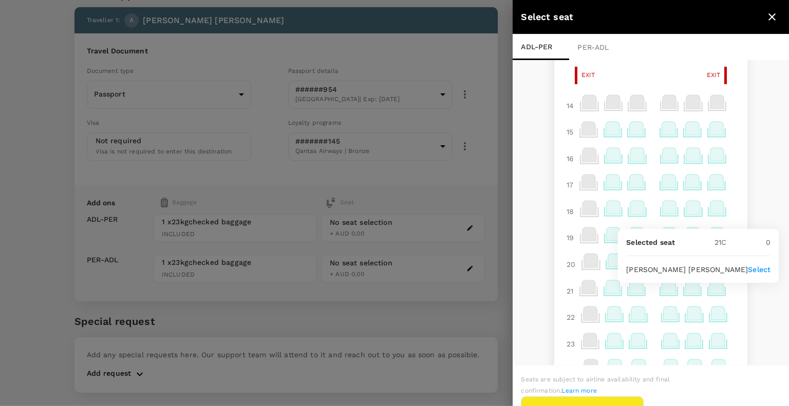
click at [749, 202] on div "4 5 6 7 8 9 10 11 12 Exit Exit 13 Exit Exit 14 15 16 17 18 19 20 21 22 23 24 25…" at bounding box center [650, 213] width 276 height 306
click at [633, 291] on icon at bounding box center [636, 286] width 14 height 13
click at [752, 270] on p "Select" at bounding box center [758, 269] width 23 height 10
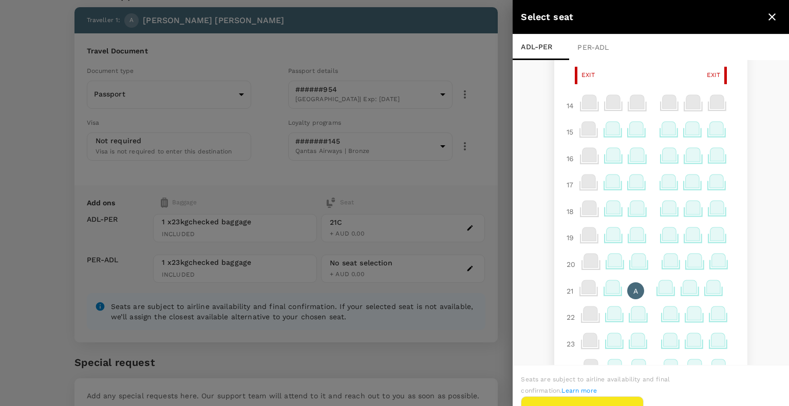
click at [601, 55] on div "PER - ADL" at bounding box center [597, 47] width 56 height 26
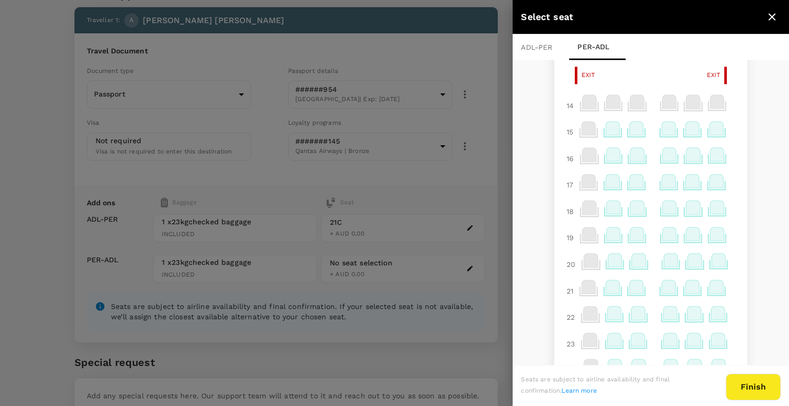
click at [629, 292] on icon at bounding box center [636, 286] width 14 height 13
click at [747, 269] on p "Select" at bounding box center [758, 269] width 23 height 10
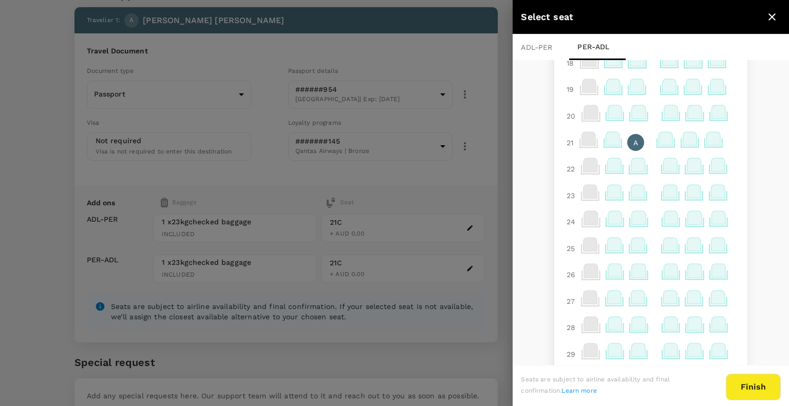
scroll to position [405, 0]
click at [659, 197] on icon at bounding box center [666, 189] width 14 height 13
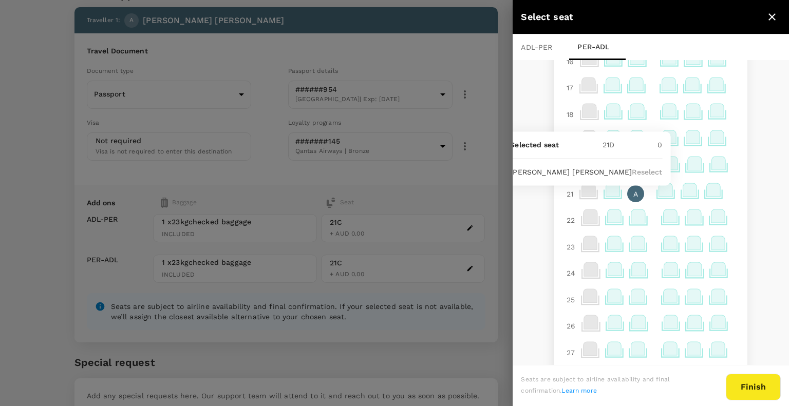
click at [643, 176] on p "Reselect" at bounding box center [646, 172] width 30 height 10
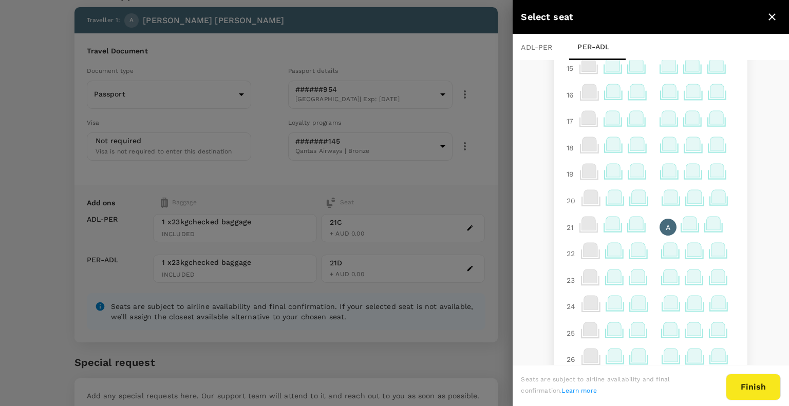
scroll to position [354, 0]
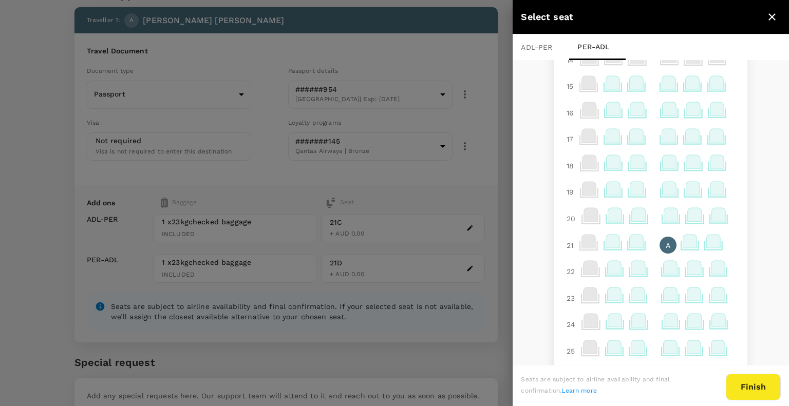
click at [535, 47] on div "ADL - PER" at bounding box center [540, 47] width 56 height 26
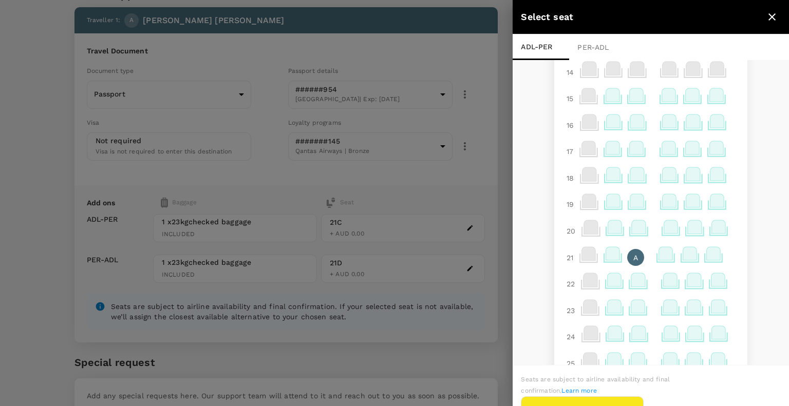
scroll to position [359, 0]
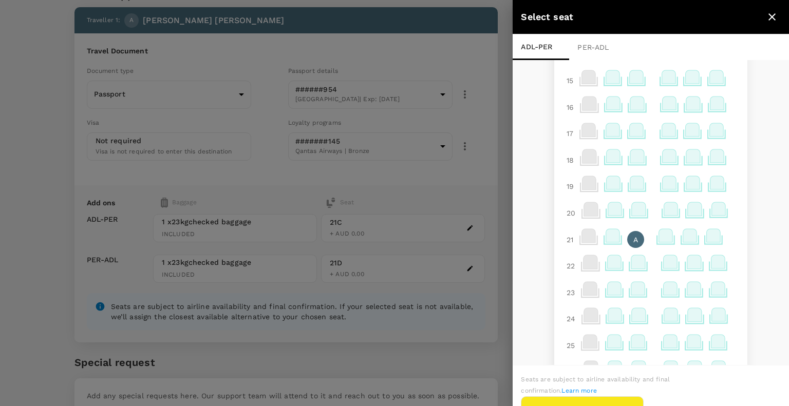
click at [656, 248] on icon at bounding box center [666, 238] width 20 height 20
click at [644, 220] on p "Reselect" at bounding box center [646, 218] width 30 height 10
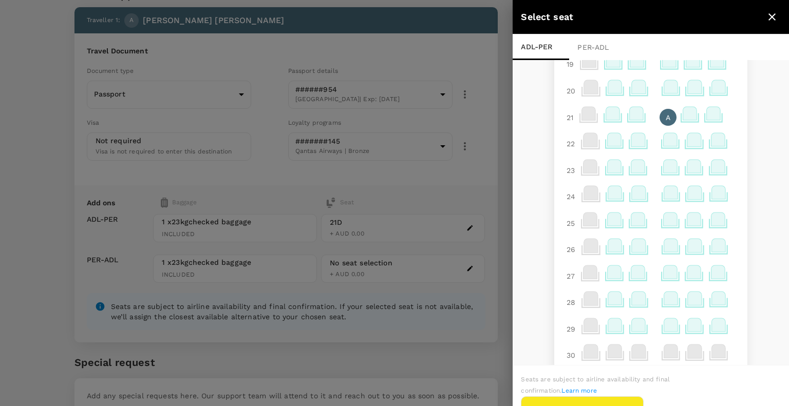
scroll to position [456, 0]
click at [600, 51] on div "PER - ADL" at bounding box center [597, 47] width 56 height 26
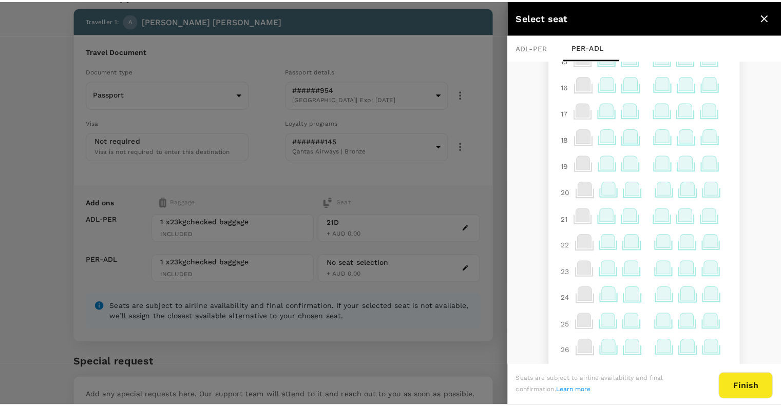
scroll to position [405, 0]
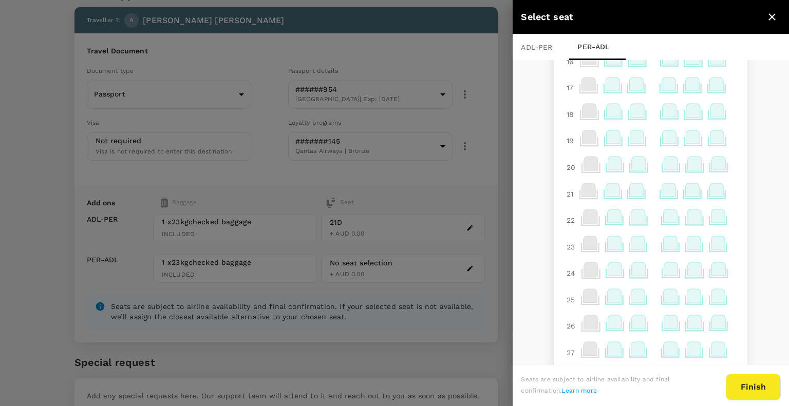
click at [661, 202] on icon at bounding box center [669, 193] width 20 height 20
click at [655, 176] on p "Select" at bounding box center [653, 172] width 23 height 10
click at [743, 380] on button "Finish" at bounding box center [752, 387] width 55 height 27
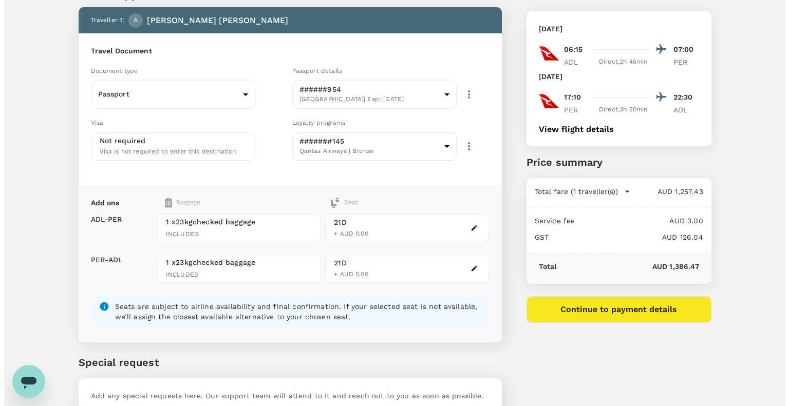
scroll to position [103, 0]
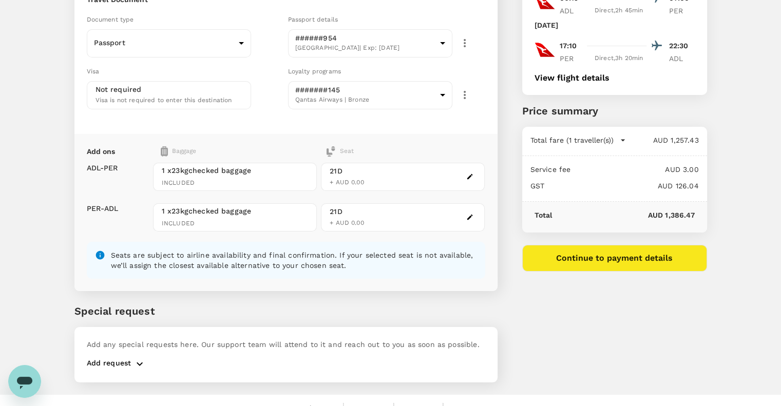
click at [471, 176] on icon "button" at bounding box center [469, 176] width 7 height 7
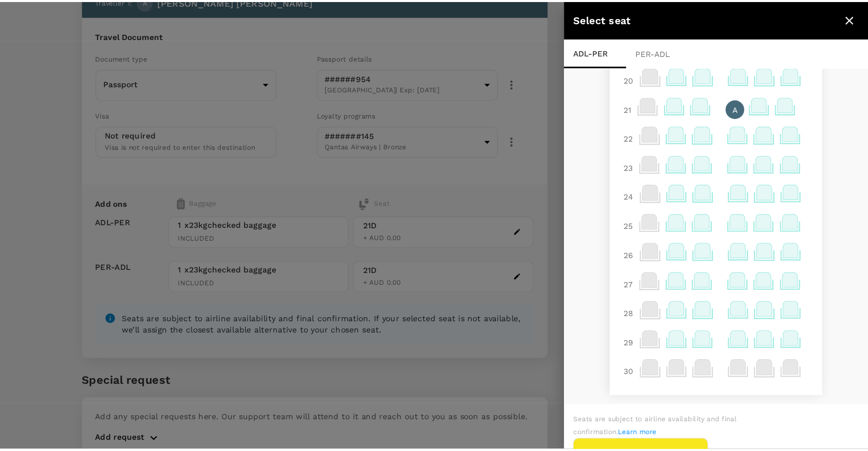
scroll to position [465, 0]
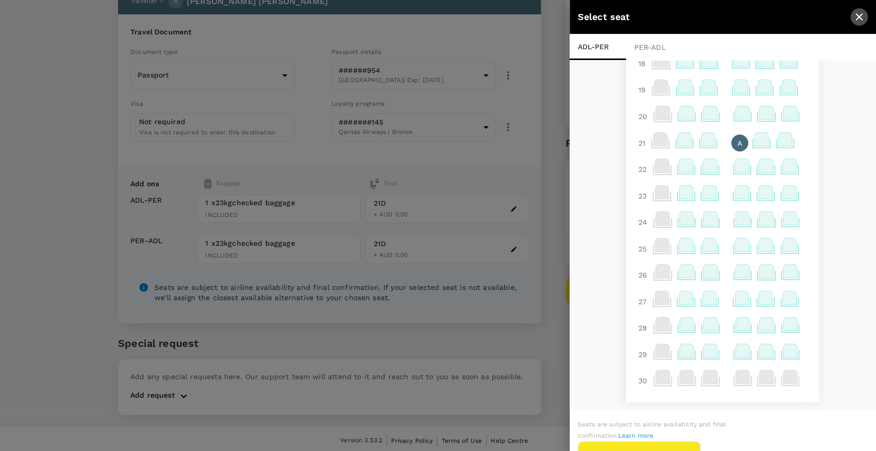
click at [780, 13] on button "close" at bounding box center [859, 16] width 17 height 17
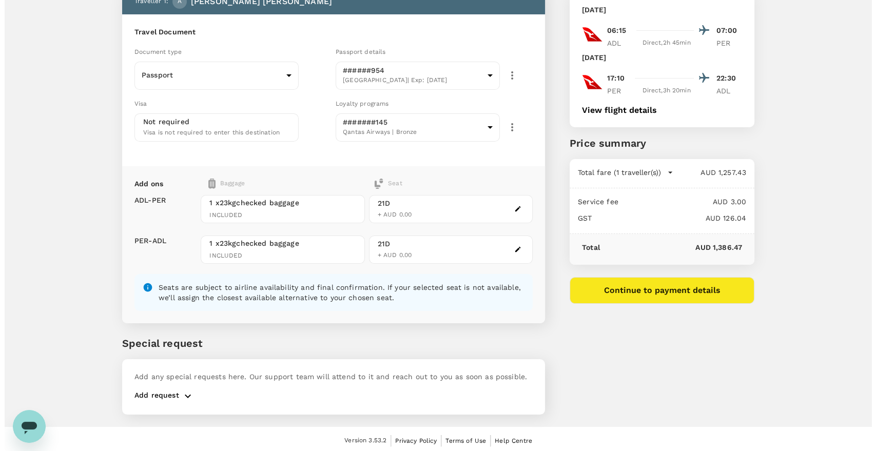
scroll to position [13, 0]
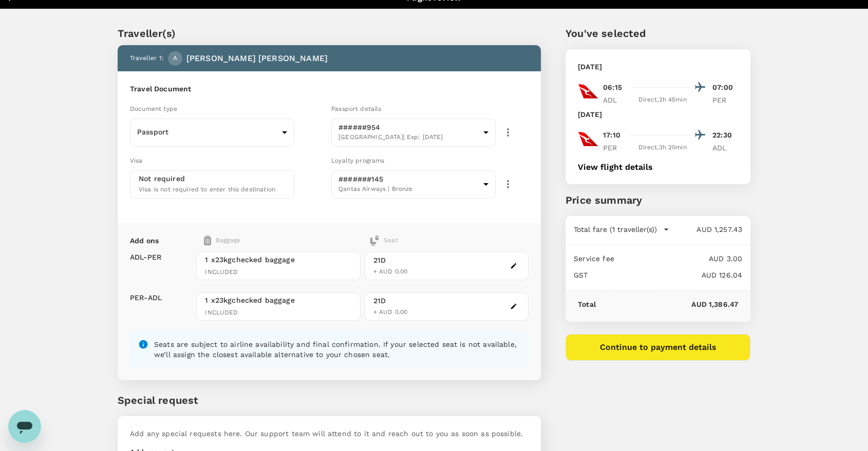
click at [652, 355] on button "Continue to payment details" at bounding box center [657, 347] width 185 height 27
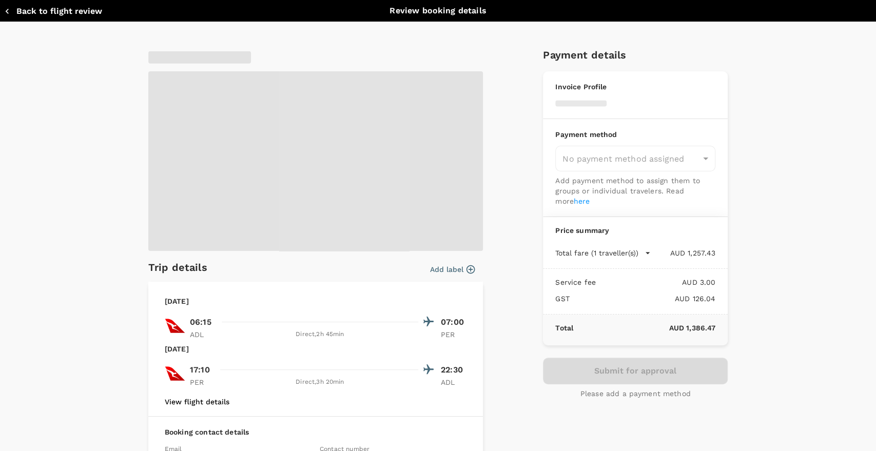
type input "9c4289b1-14a3-4119-8736-521306e5ca8f"
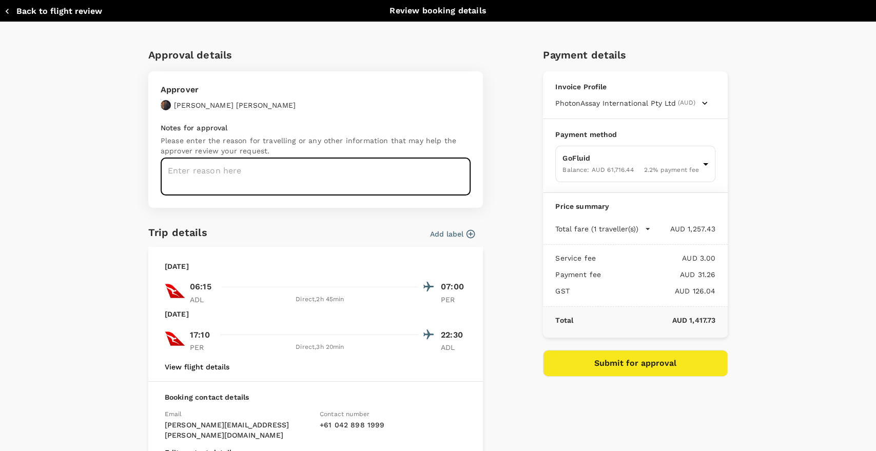
click at [275, 174] on textarea at bounding box center [316, 176] width 310 height 37
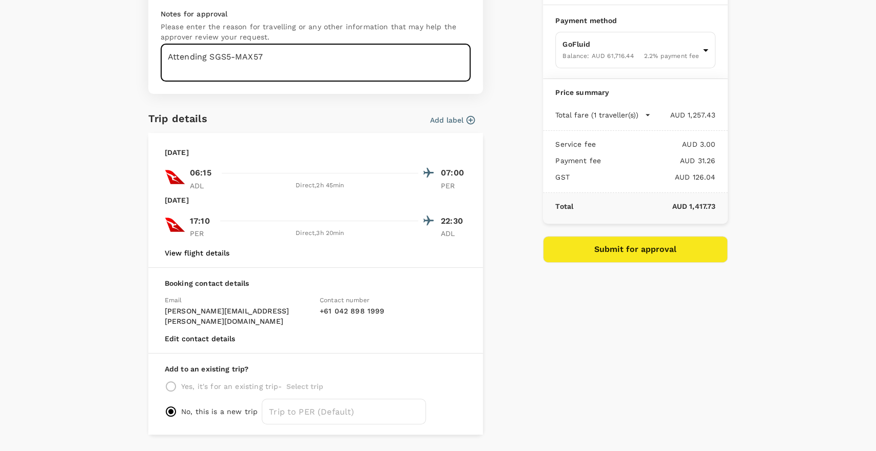
scroll to position [133, 0]
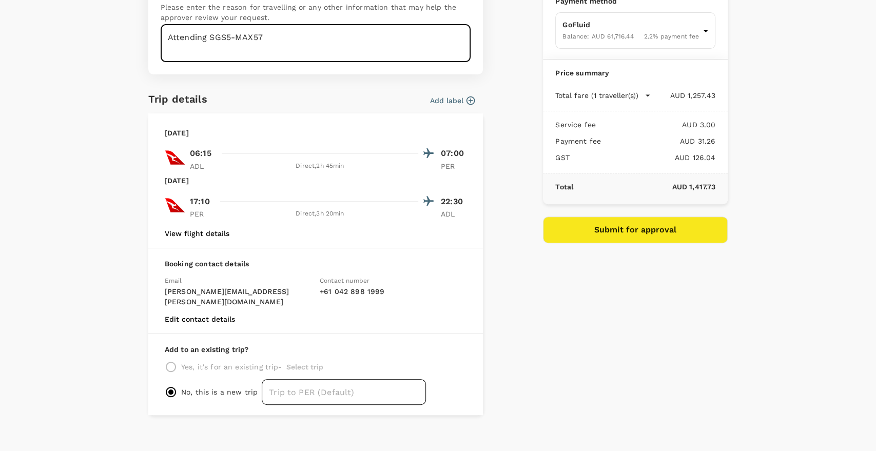
type textarea "Attending SGS5-MAX57"
click at [372, 386] on input "text" at bounding box center [344, 392] width 164 height 26
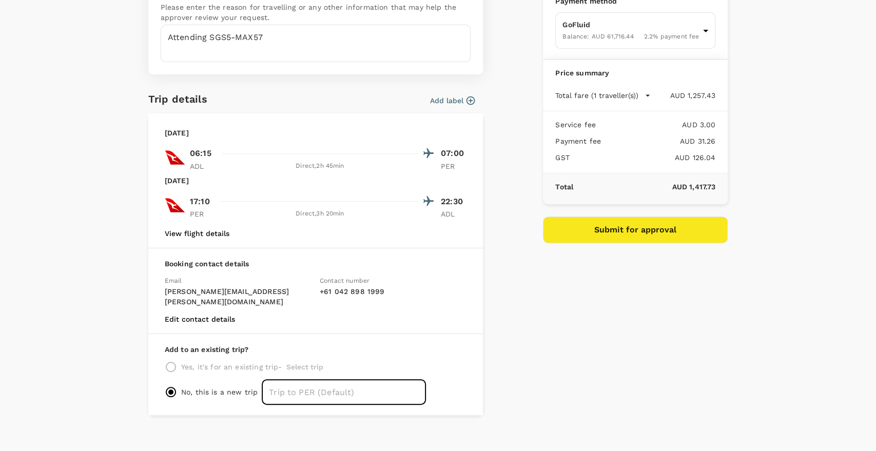
click at [567, 376] on div "Payment details Invoice Profile PhotonAssay International Pty Ltd (AUD) Busines…" at bounding box center [631, 160] width 193 height 510
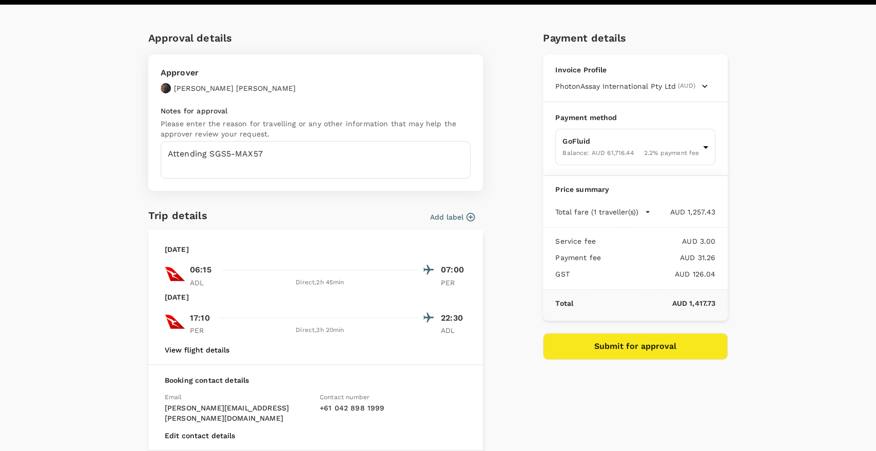
scroll to position [0, 0]
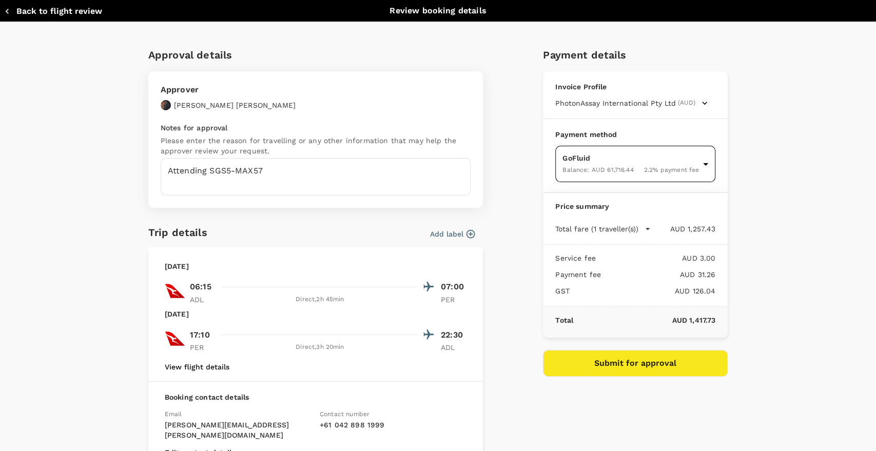
click at [693, 167] on body "Back to flight results Flight review Traveller(s) Traveller 1 : A [PERSON_NAME]…" at bounding box center [438, 249] width 876 height 525
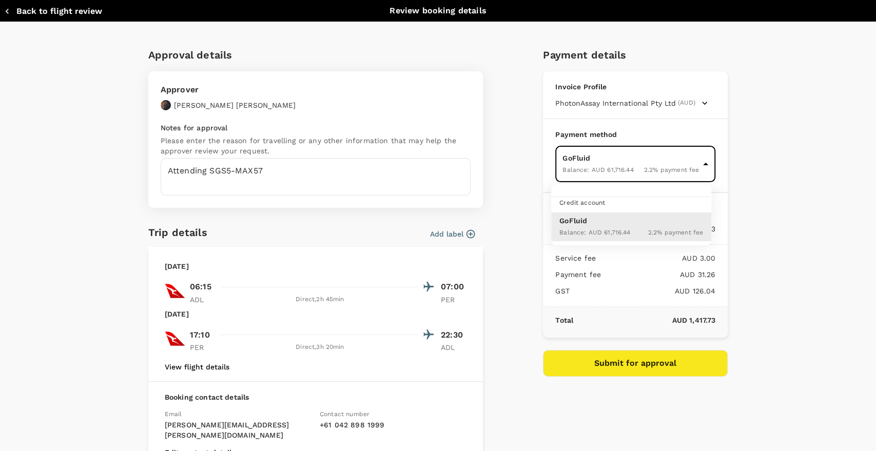
click at [772, 175] on div at bounding box center [438, 225] width 876 height 451
click at [669, 366] on button "Submit for approval" at bounding box center [635, 363] width 185 height 27
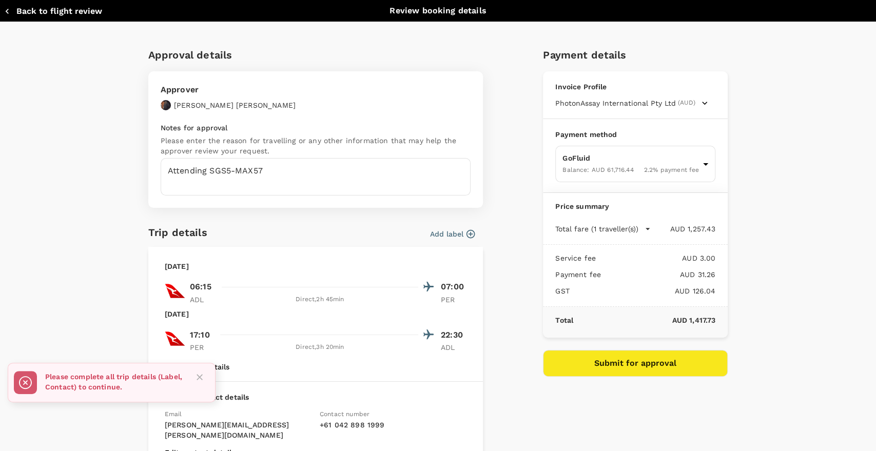
scroll to position [133, 0]
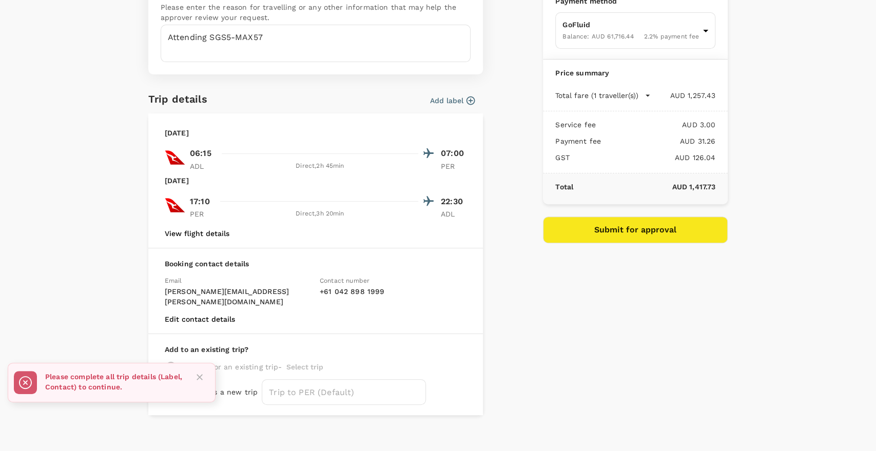
click at [204, 375] on icon "Close" at bounding box center [200, 377] width 10 height 10
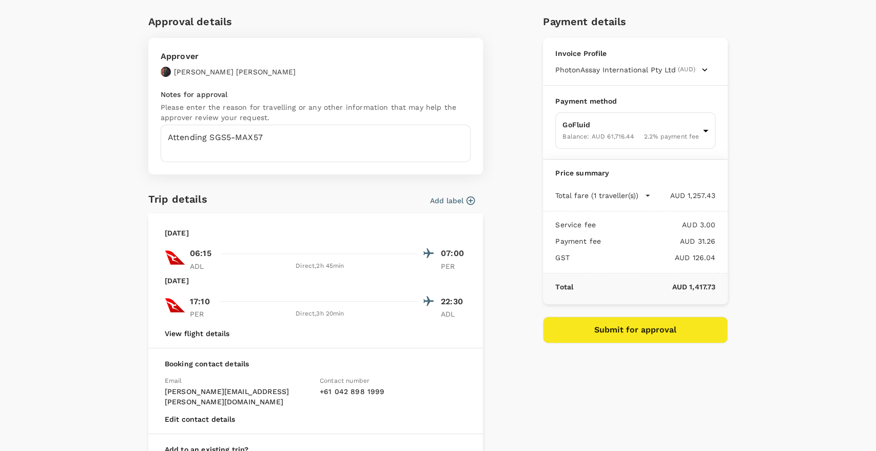
scroll to position [20, 0]
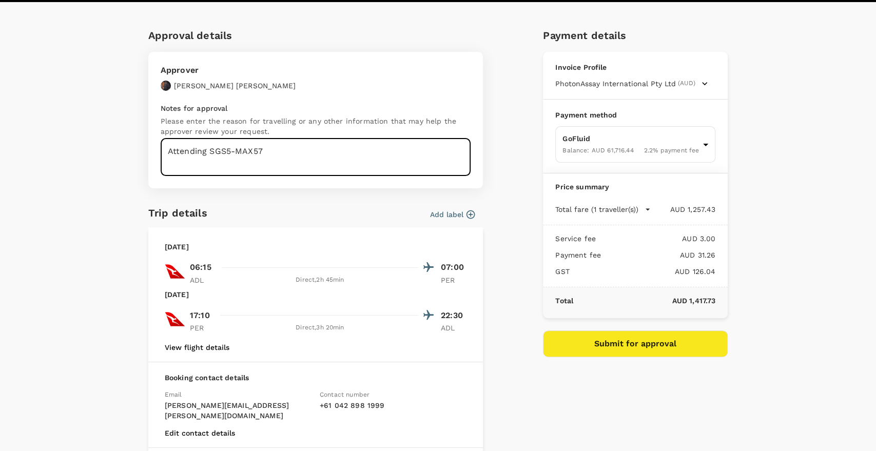
click at [272, 158] on textarea "Attending SGS5-MAX57" at bounding box center [316, 157] width 310 height 37
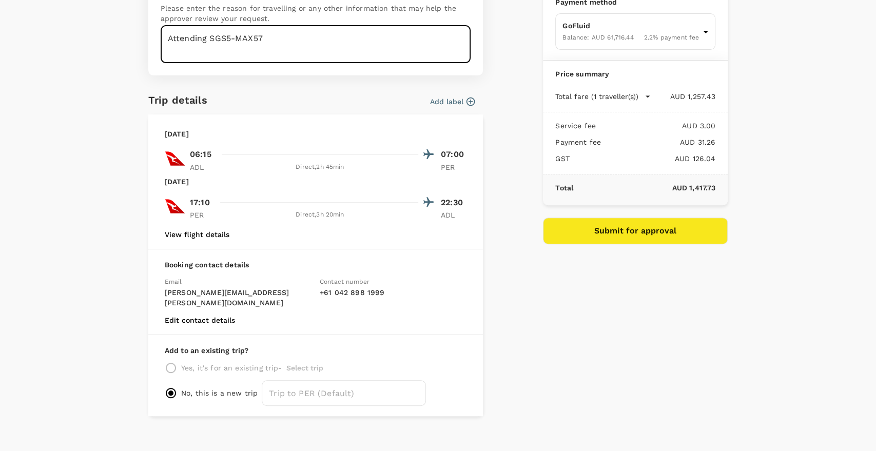
scroll to position [133, 0]
click at [600, 224] on button "Submit for approval" at bounding box center [635, 230] width 185 height 27
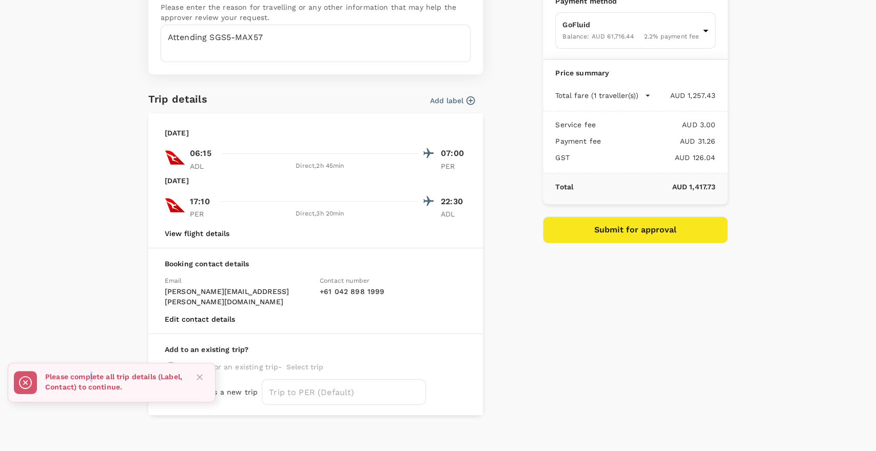
drag, startPoint x: 103, startPoint y: 380, endPoint x: 127, endPoint y: 380, distance: 24.6
click at [127, 380] on p "Please complete all trip details (Label, Contact) to continue." at bounding box center [114, 382] width 139 height 21
click at [101, 393] on div "Please complete all trip details (Label, Contact) to continue." at bounding box center [114, 383] width 139 height 30
click at [67, 391] on p "Please complete all trip details (Label, Contact) to continue." at bounding box center [114, 382] width 139 height 21
click at [28, 385] on rect at bounding box center [25, 382] width 23 height 23
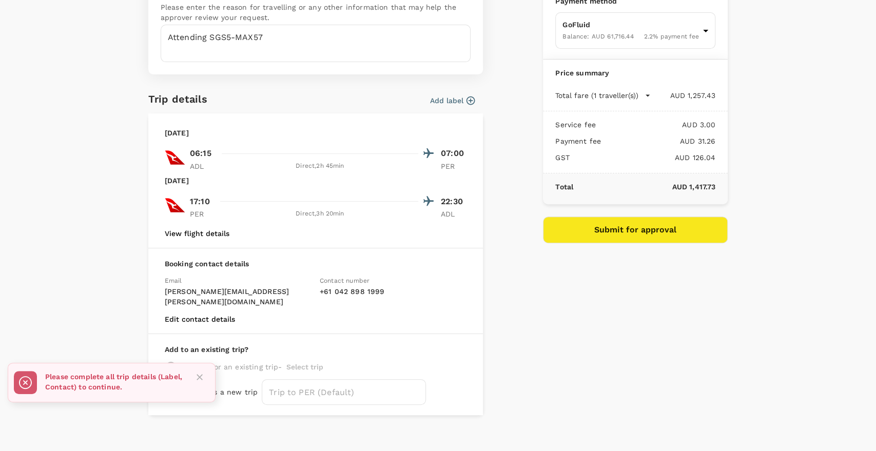
click at [198, 377] on icon "Close" at bounding box center [200, 377] width 10 height 10
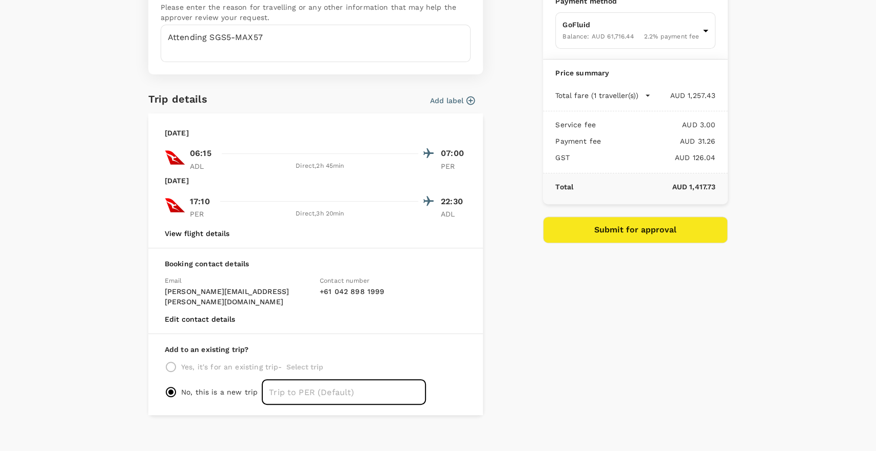
click at [307, 385] on input "text" at bounding box center [344, 392] width 164 height 26
type input "Trip to [GEOGRAPHIC_DATA]"
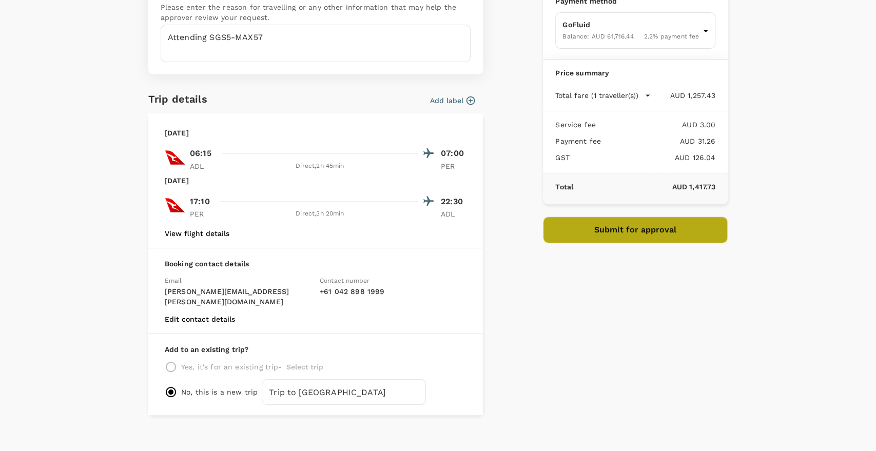
click at [621, 225] on button "Submit for approval" at bounding box center [635, 230] width 185 height 27
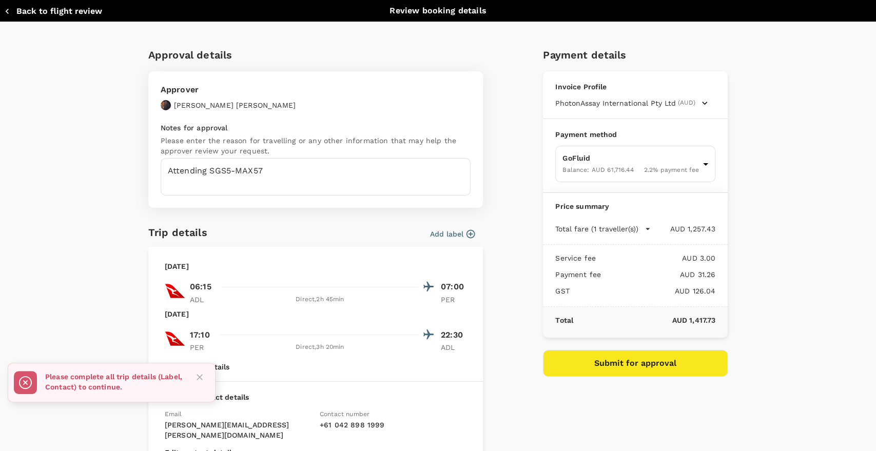
scroll to position [0, 0]
click at [466, 235] on icon "button" at bounding box center [471, 234] width 10 height 10
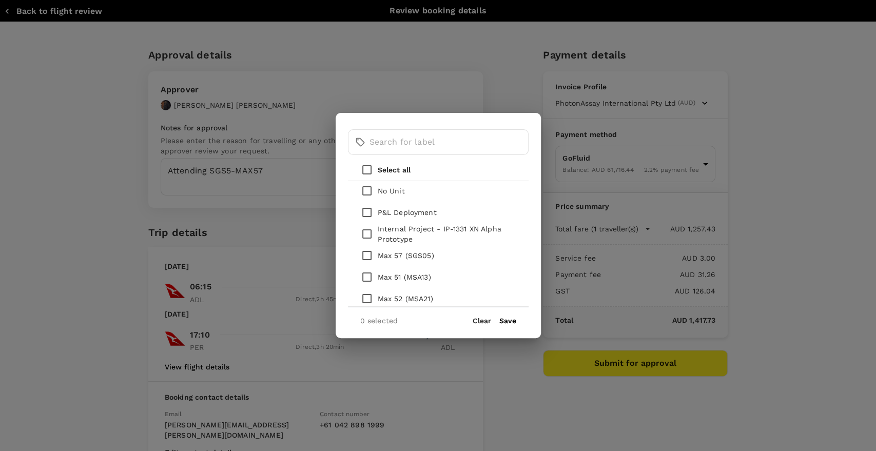
scroll to position [1255, 0]
click at [367, 190] on input "checkbox" at bounding box center [367, 192] width 22 height 22
checkbox input "true"
click at [509, 321] on button "Save" at bounding box center [507, 321] width 17 height 8
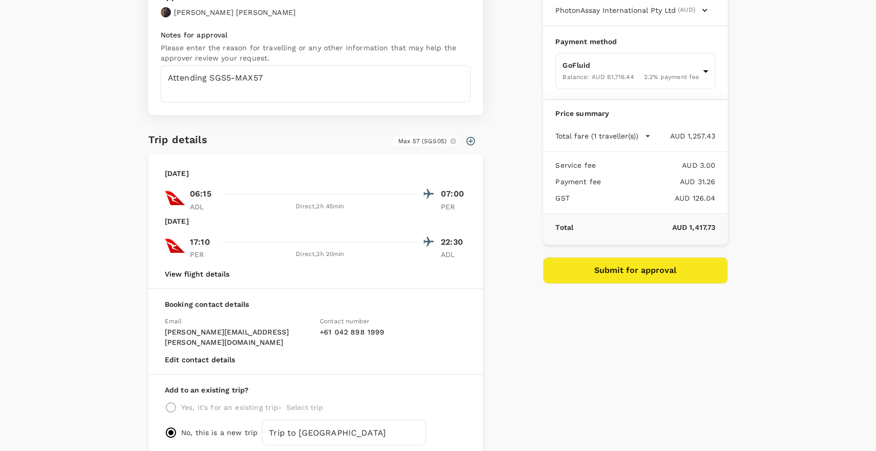
scroll to position [133, 0]
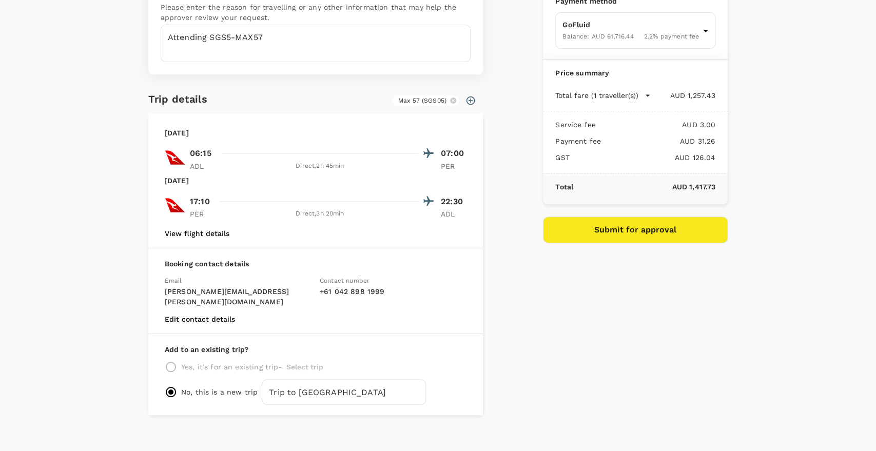
click at [608, 238] on button "Submit for approval" at bounding box center [635, 230] width 185 height 27
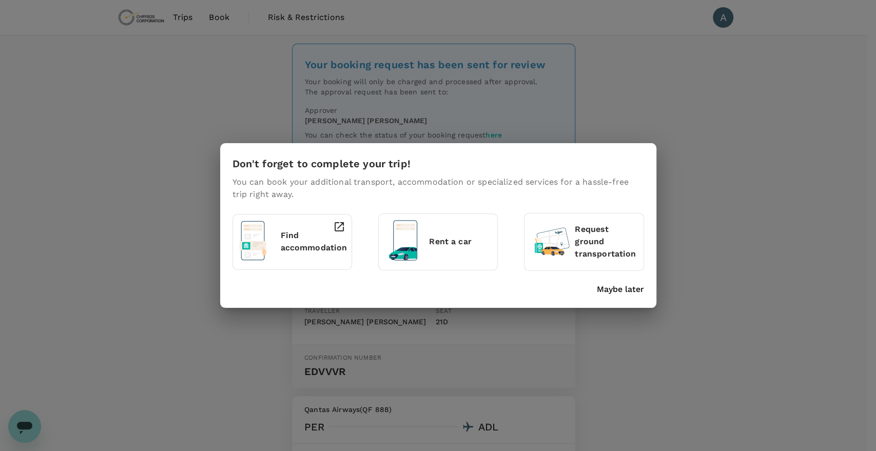
click at [624, 289] on p "Maybe later" at bounding box center [620, 289] width 47 height 12
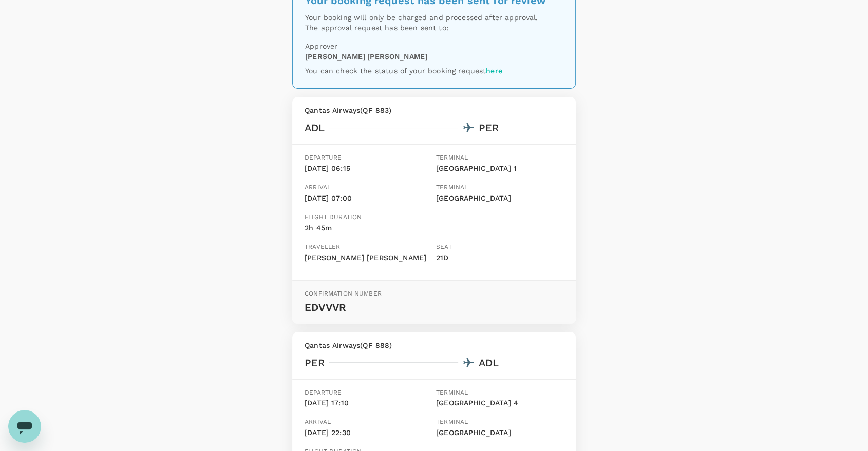
scroll to position [37, 0]
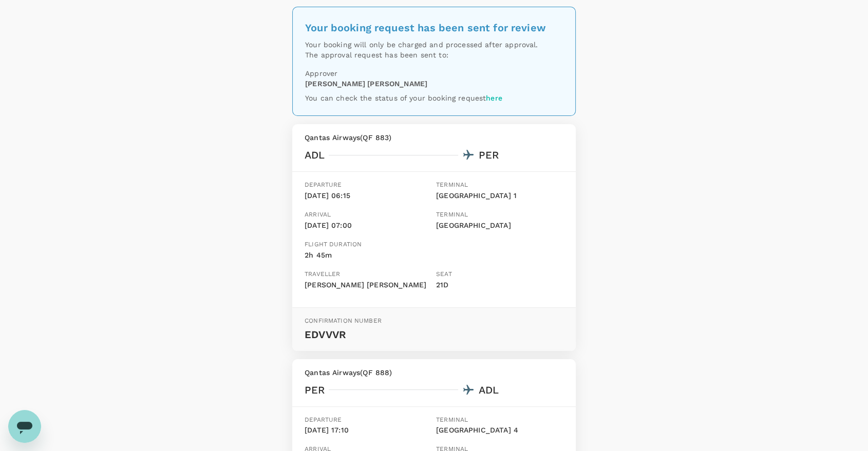
click at [666, 359] on div "Your booking request has been sent for review Your booking will only be charged…" at bounding box center [434, 325] width 868 height 655
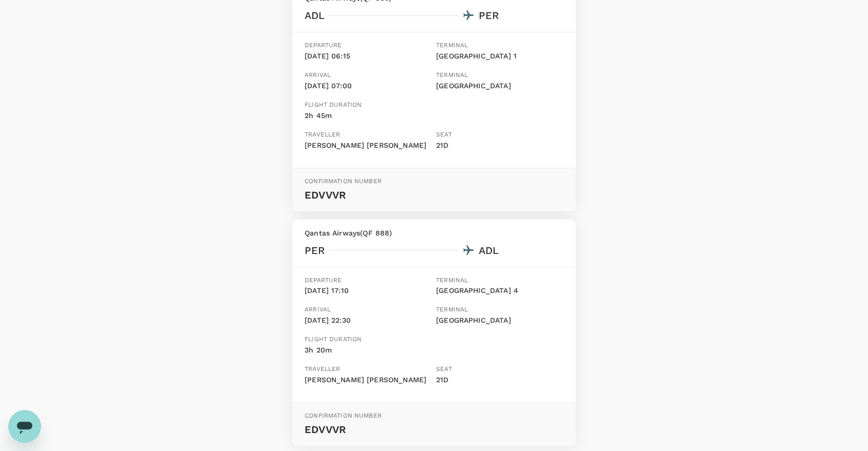
scroll to position [265, 0]
